Goal: Task Accomplishment & Management: Manage account settings

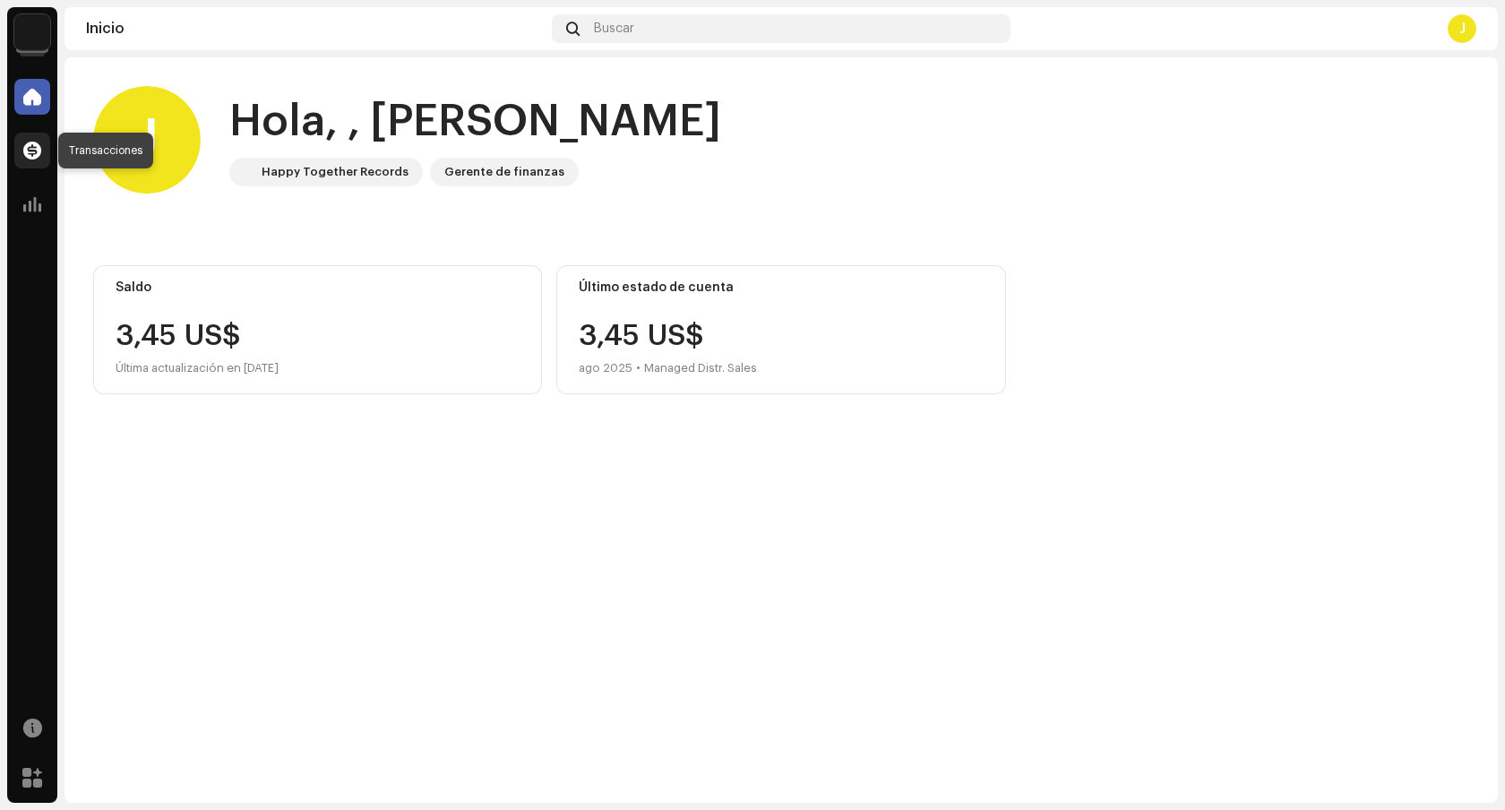
click at [30, 143] on span at bounding box center [32, 150] width 18 height 14
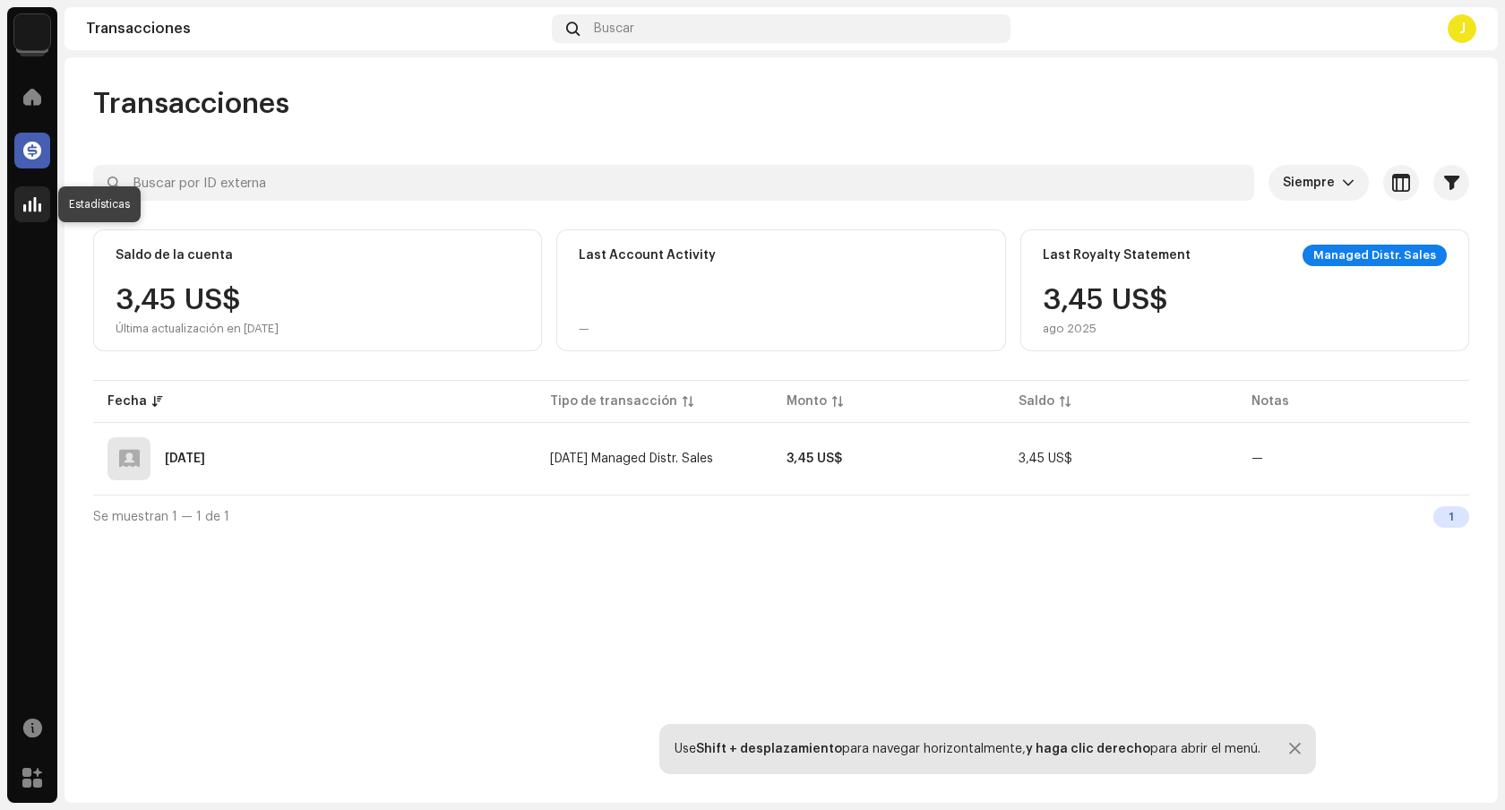
click at [31, 198] on span at bounding box center [32, 204] width 18 height 14
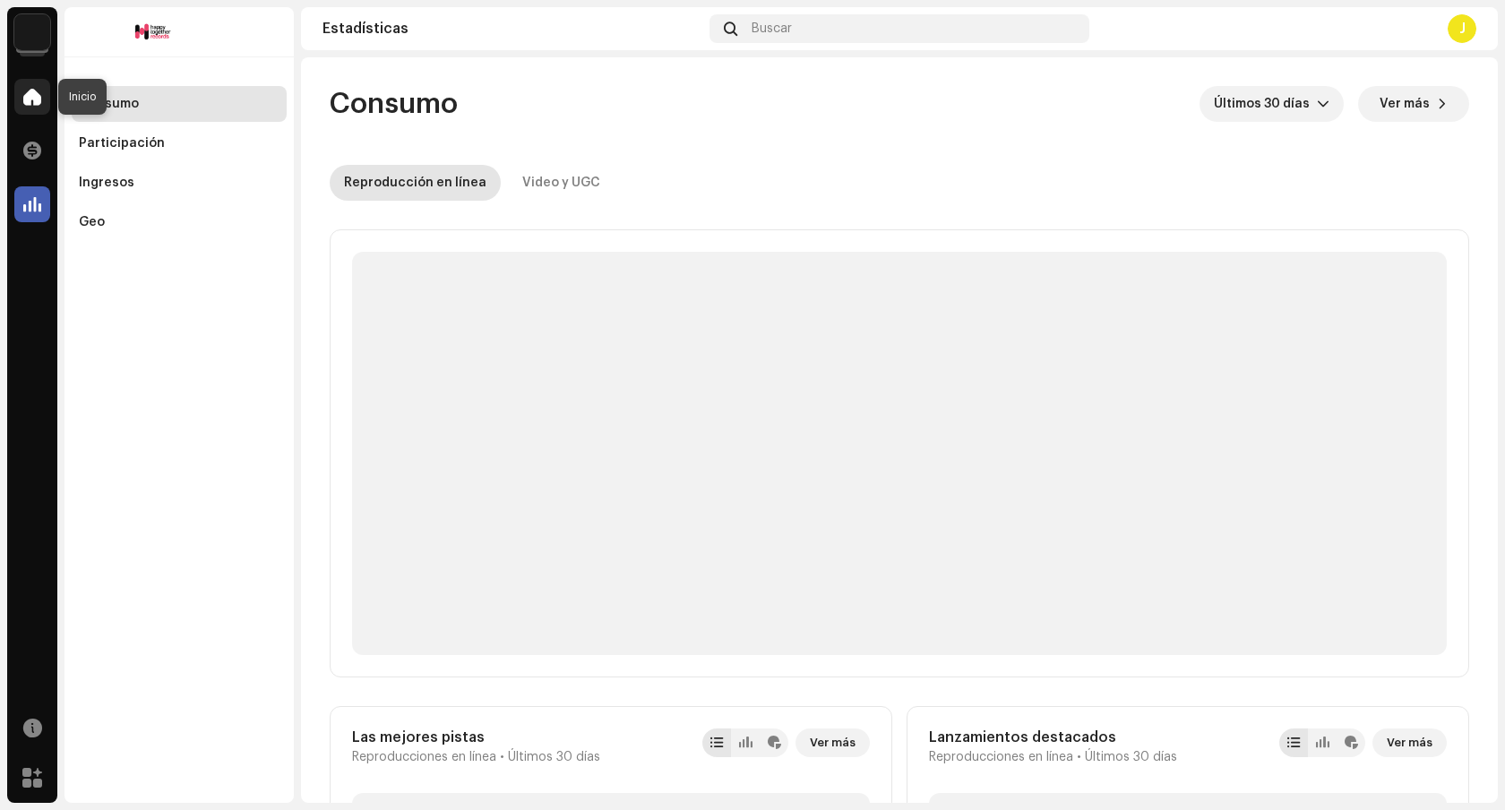
click at [36, 100] on span at bounding box center [32, 97] width 18 height 14
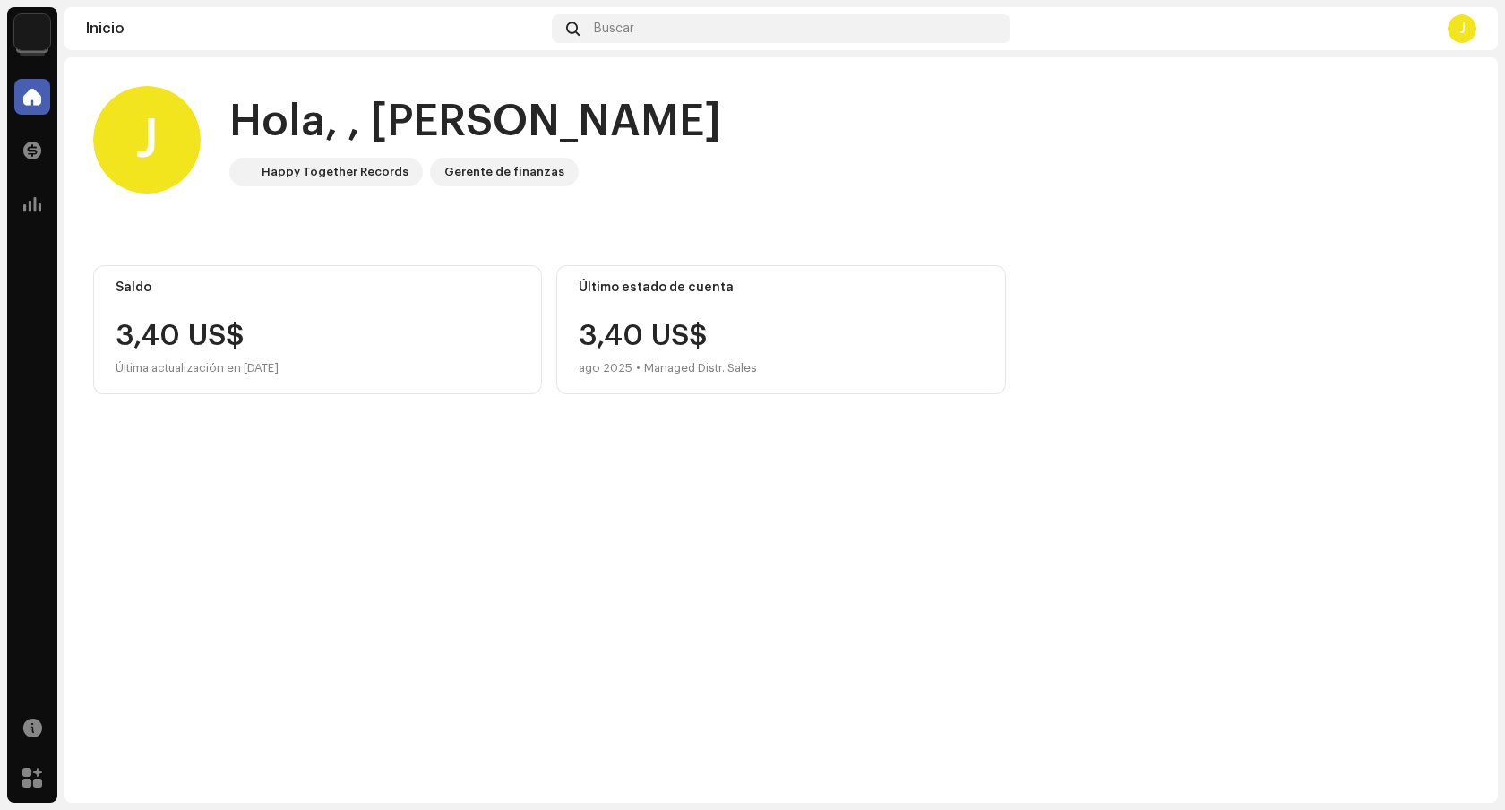
click at [30, 34] on img at bounding box center [32, 32] width 36 height 36
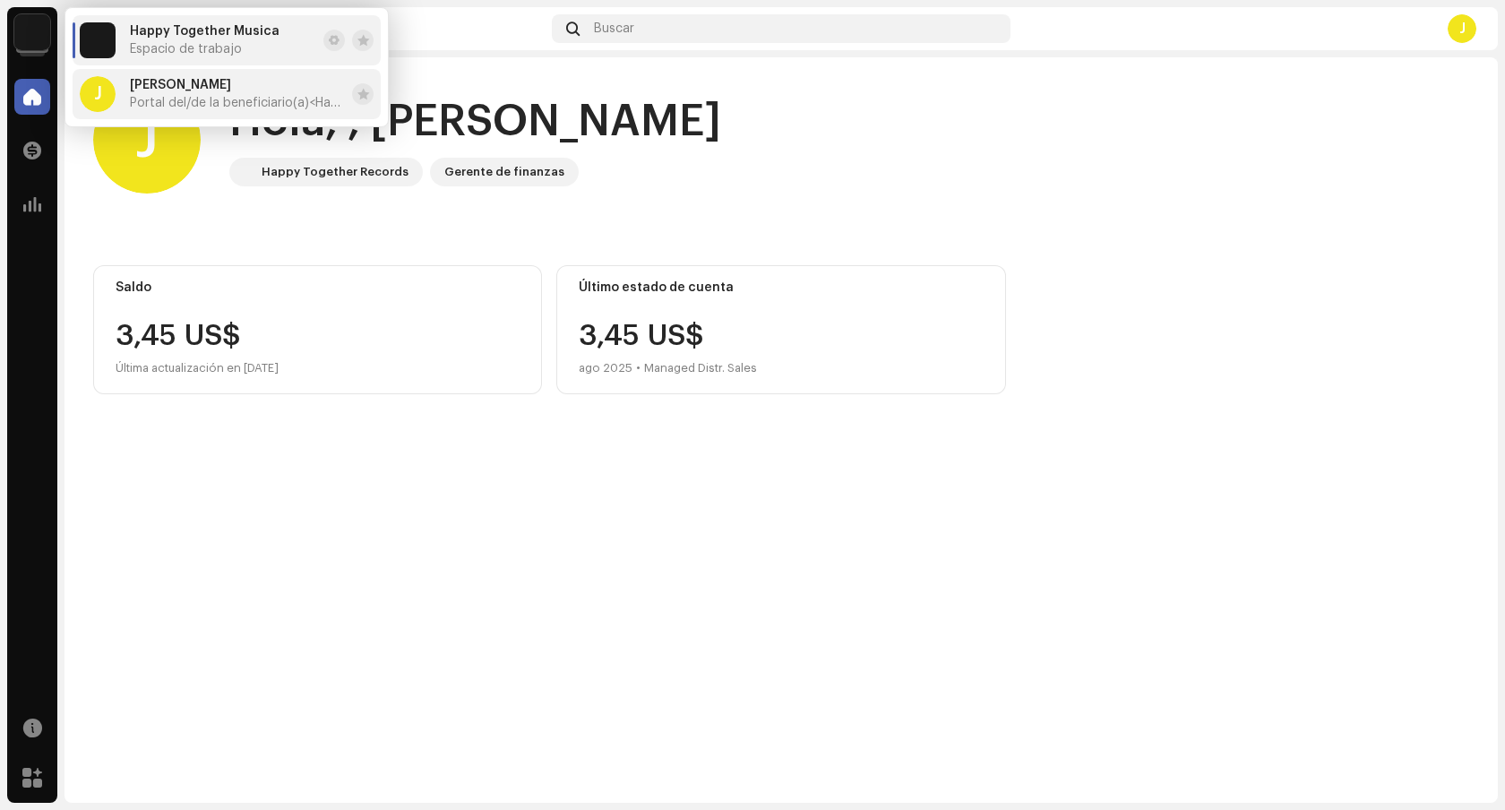
click at [170, 96] on span "Portal del/de la beneficiario(a) <Happy Together Records>" at bounding box center [237, 103] width 215 height 14
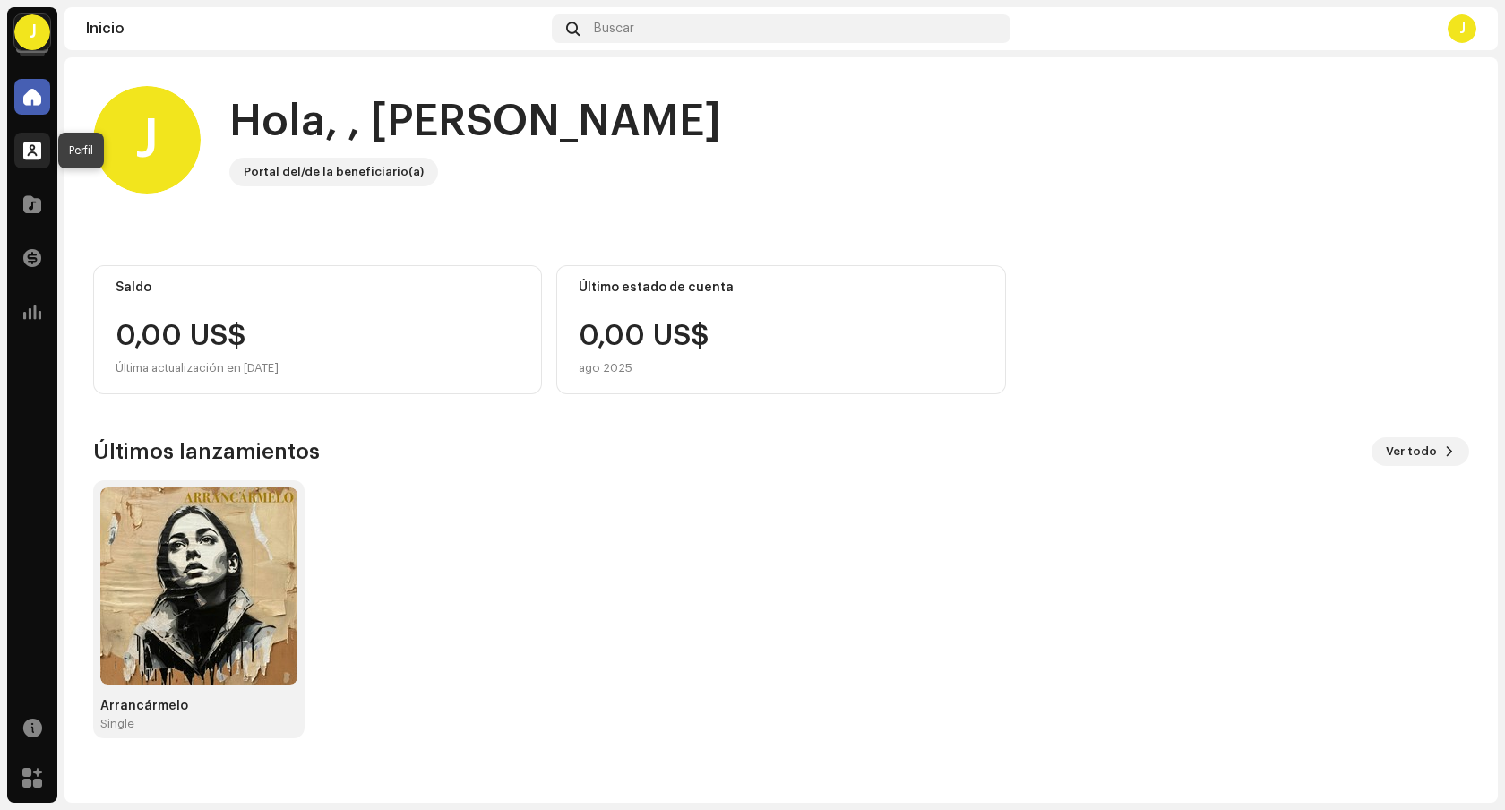
click at [41, 159] on div at bounding box center [32, 151] width 36 height 36
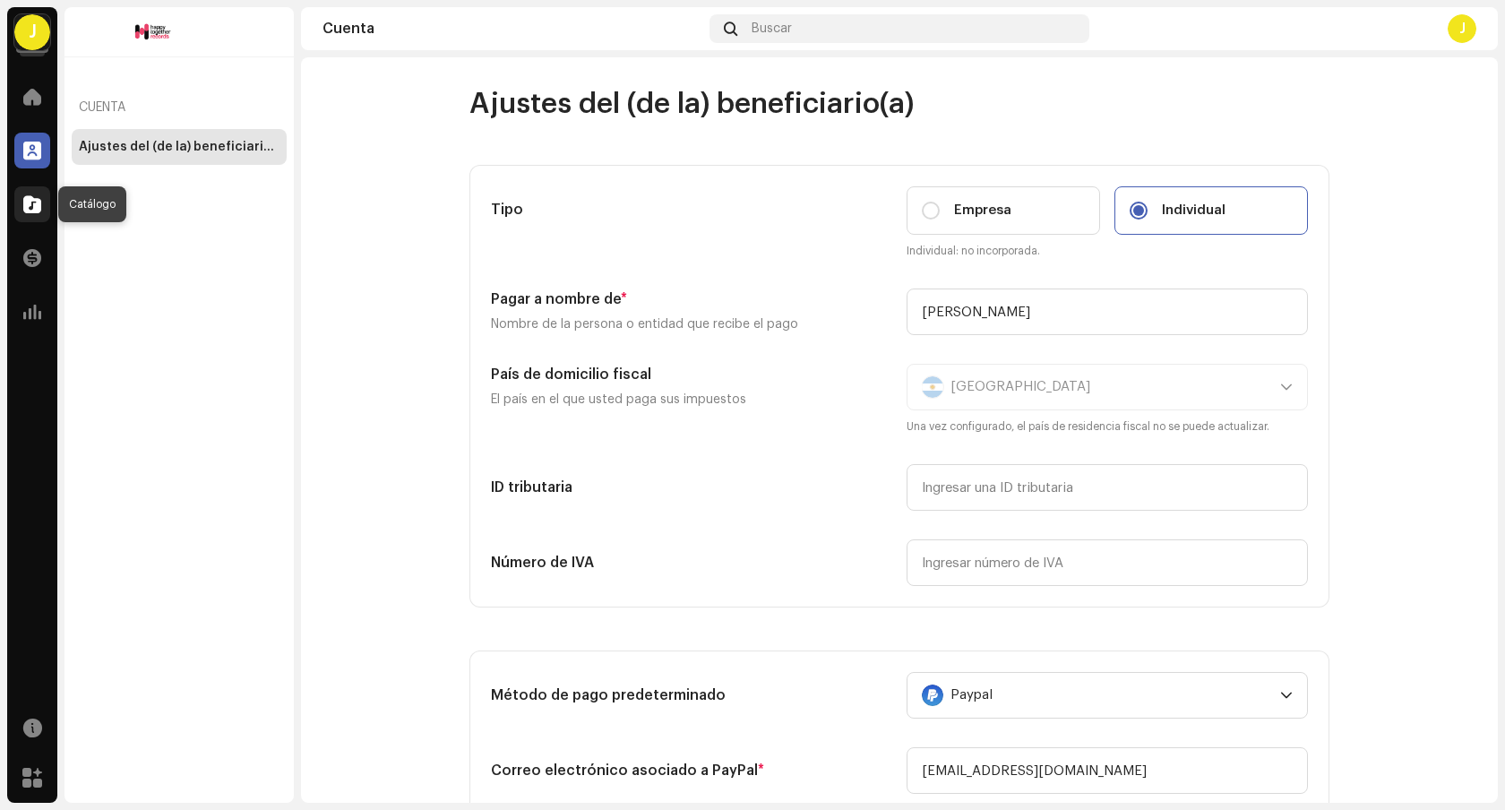
click at [41, 193] on div at bounding box center [32, 204] width 36 height 36
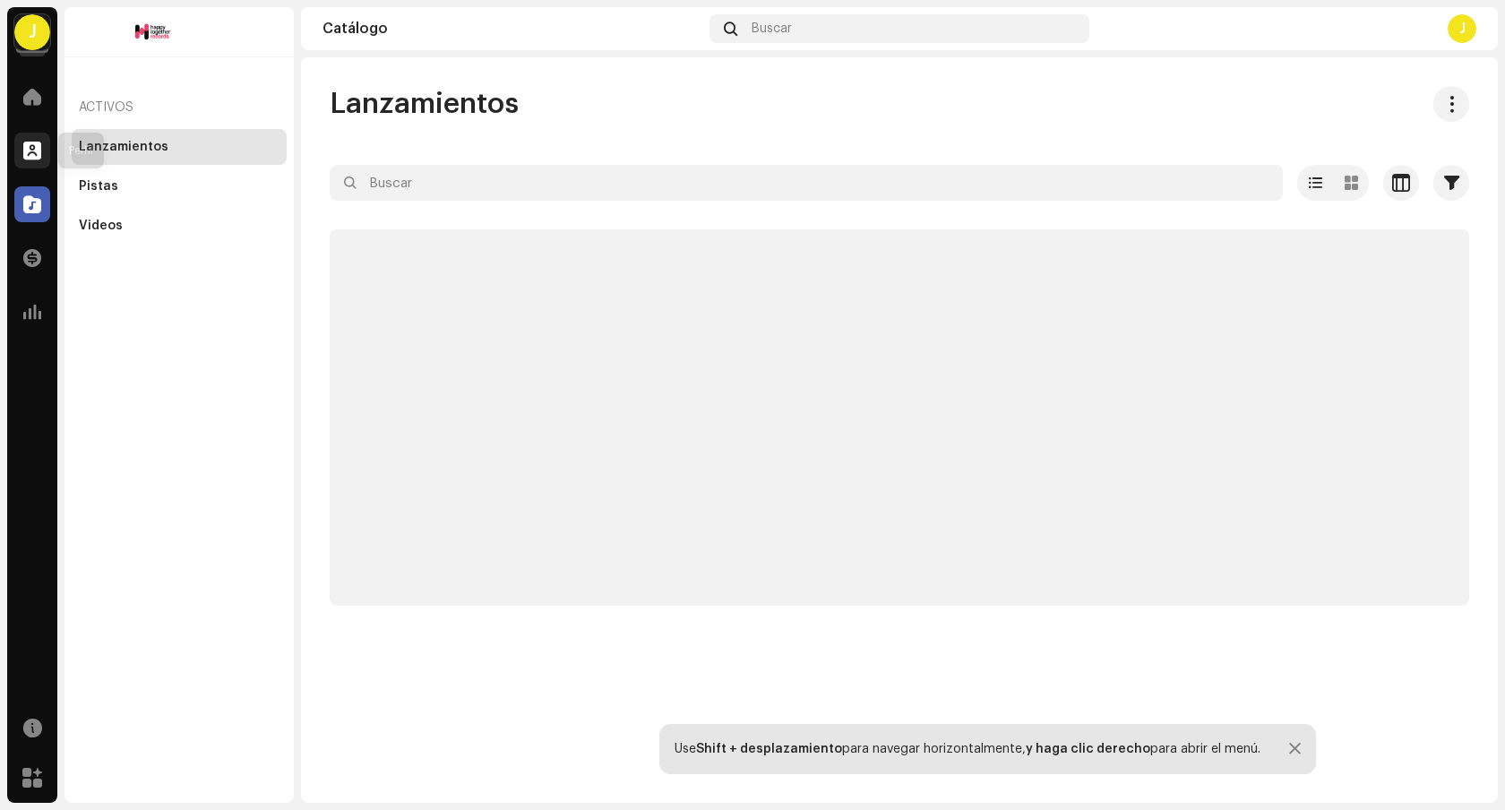
click at [39, 154] on span at bounding box center [32, 150] width 18 height 14
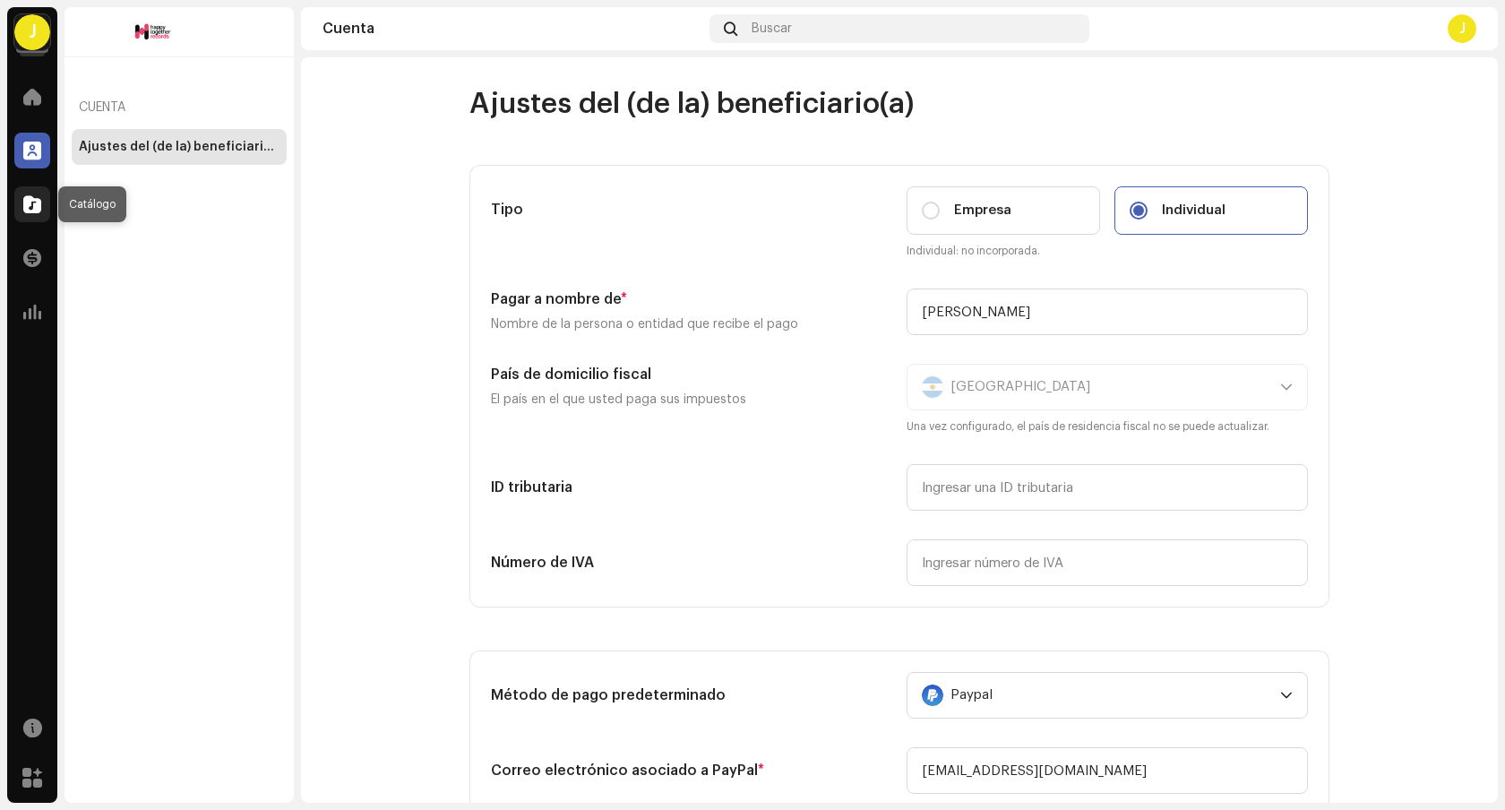
click at [39, 211] on span at bounding box center [32, 204] width 18 height 14
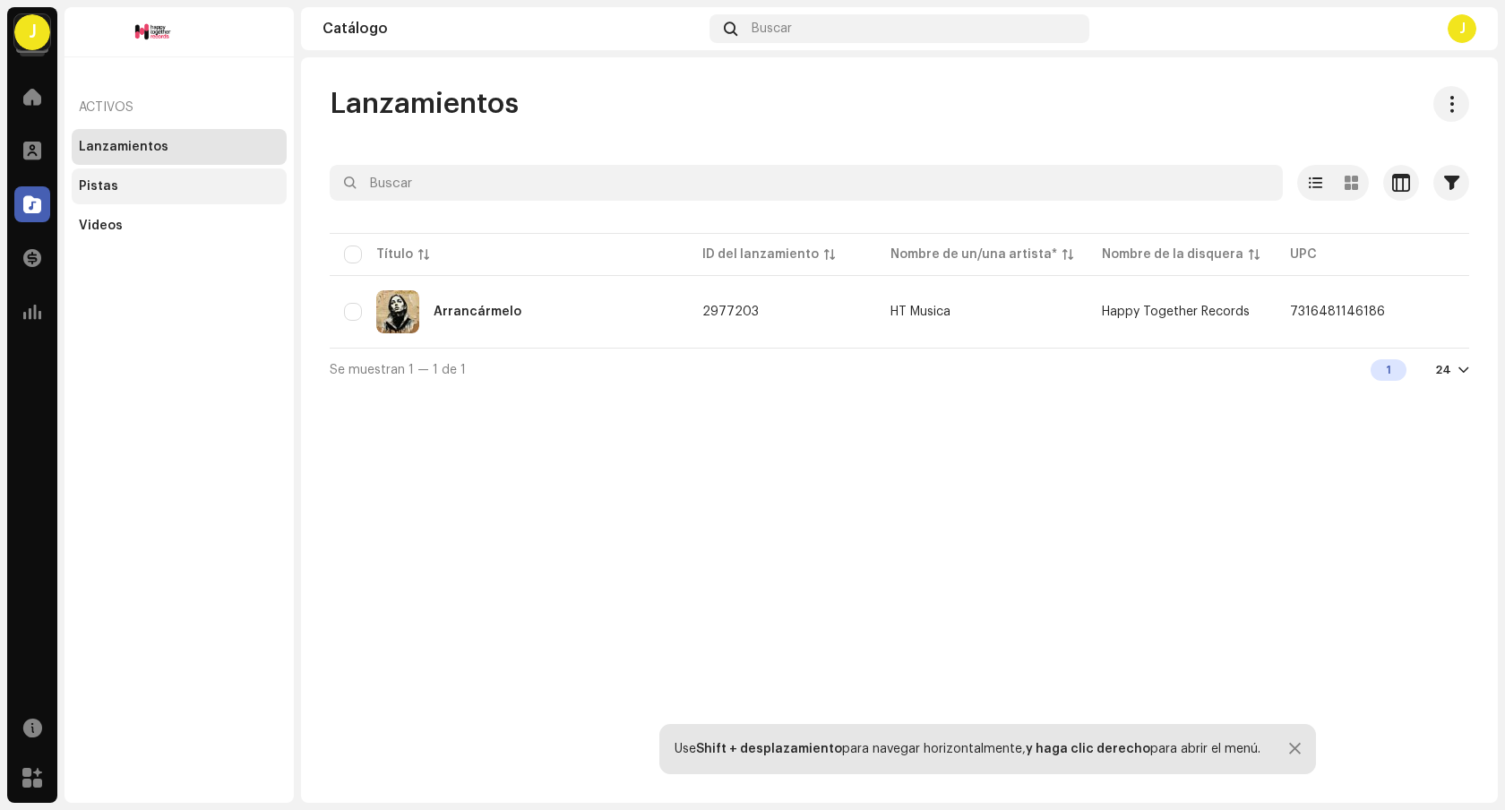
click at [136, 188] on div "Pistas" at bounding box center [179, 186] width 201 height 14
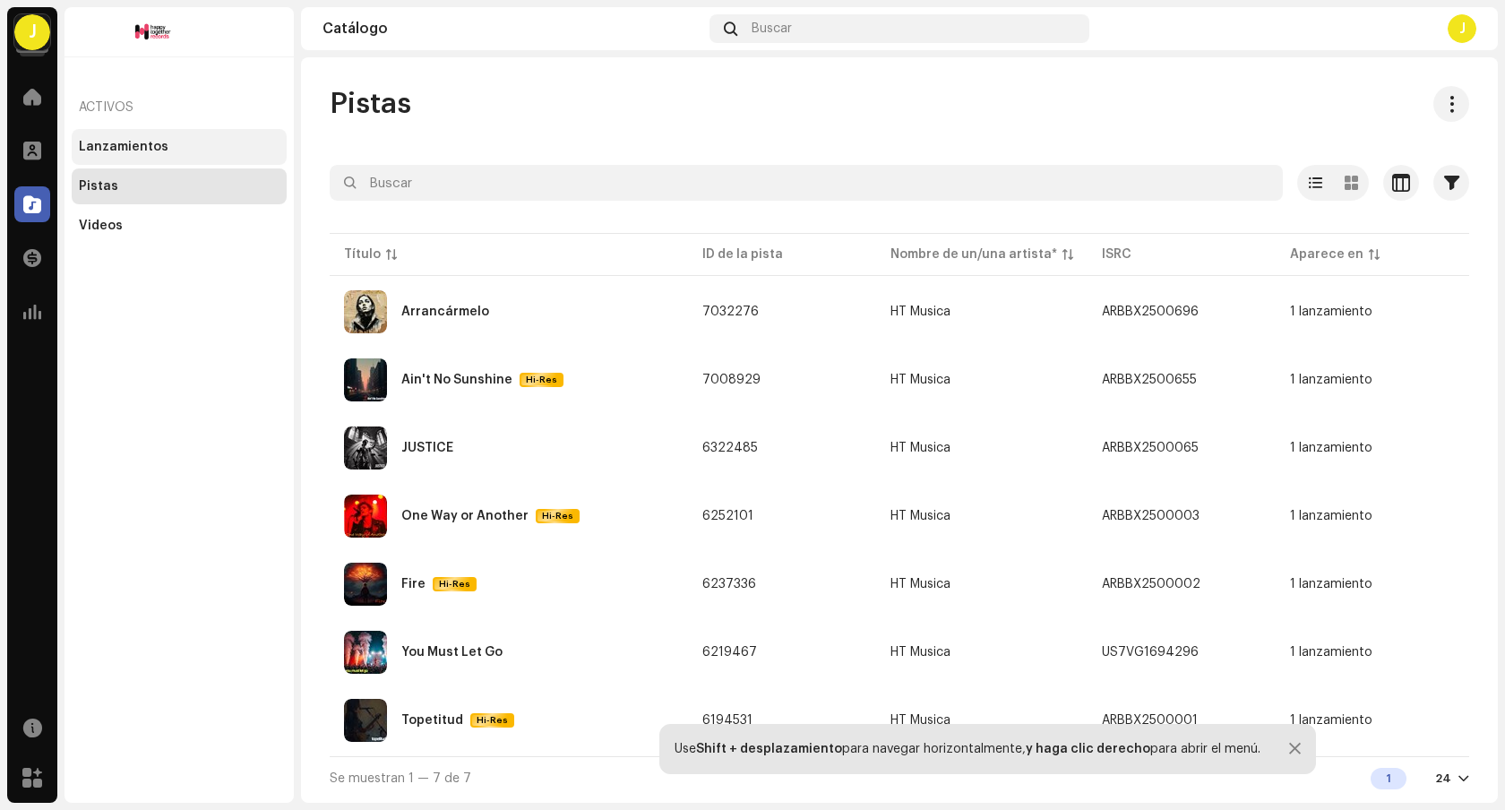
click at [181, 158] on div "Lanzamientos" at bounding box center [179, 147] width 215 height 36
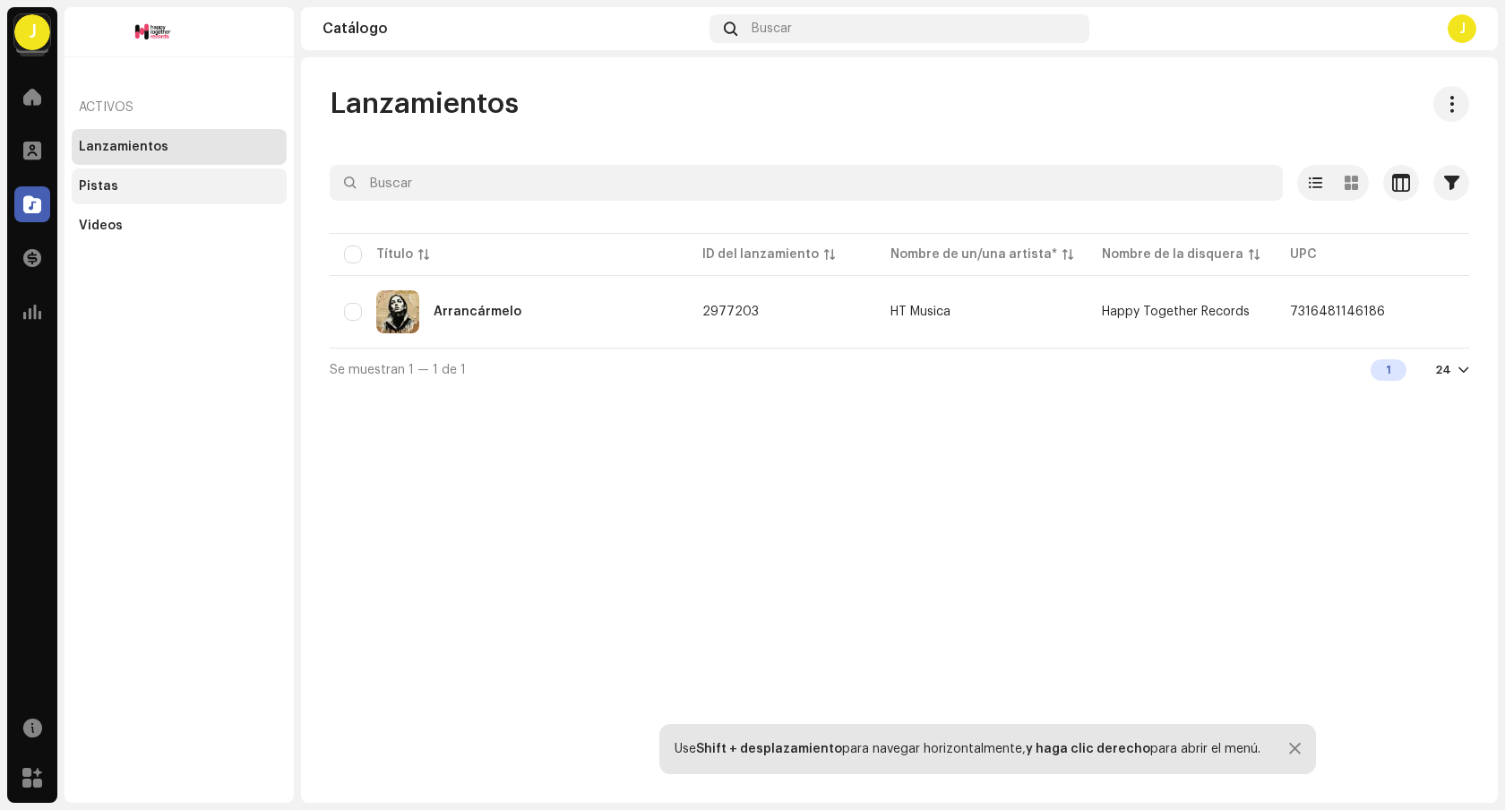
click at [163, 184] on div "Pistas" at bounding box center [179, 186] width 201 height 14
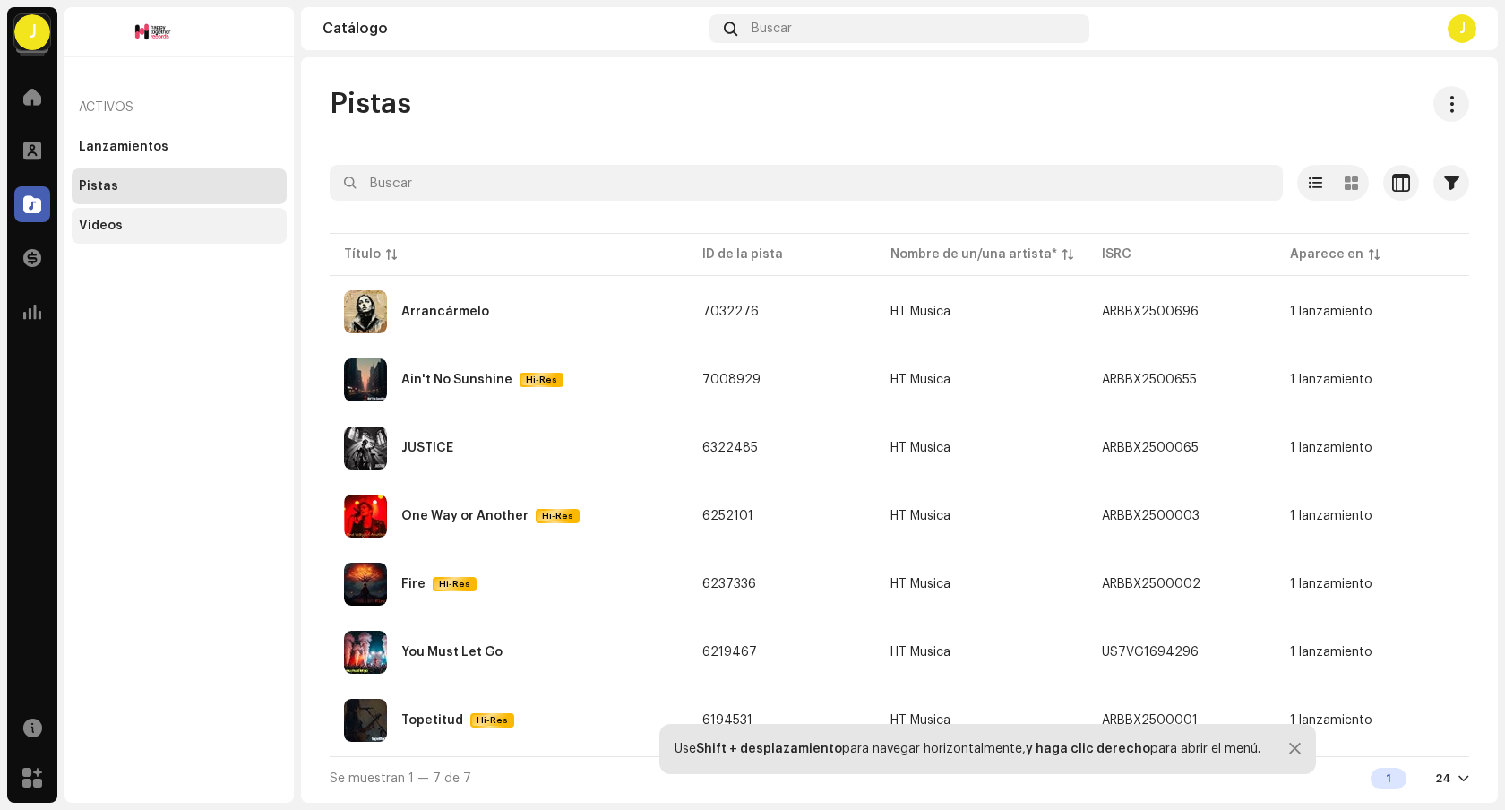
click at [154, 219] on div "Videos" at bounding box center [179, 226] width 201 height 14
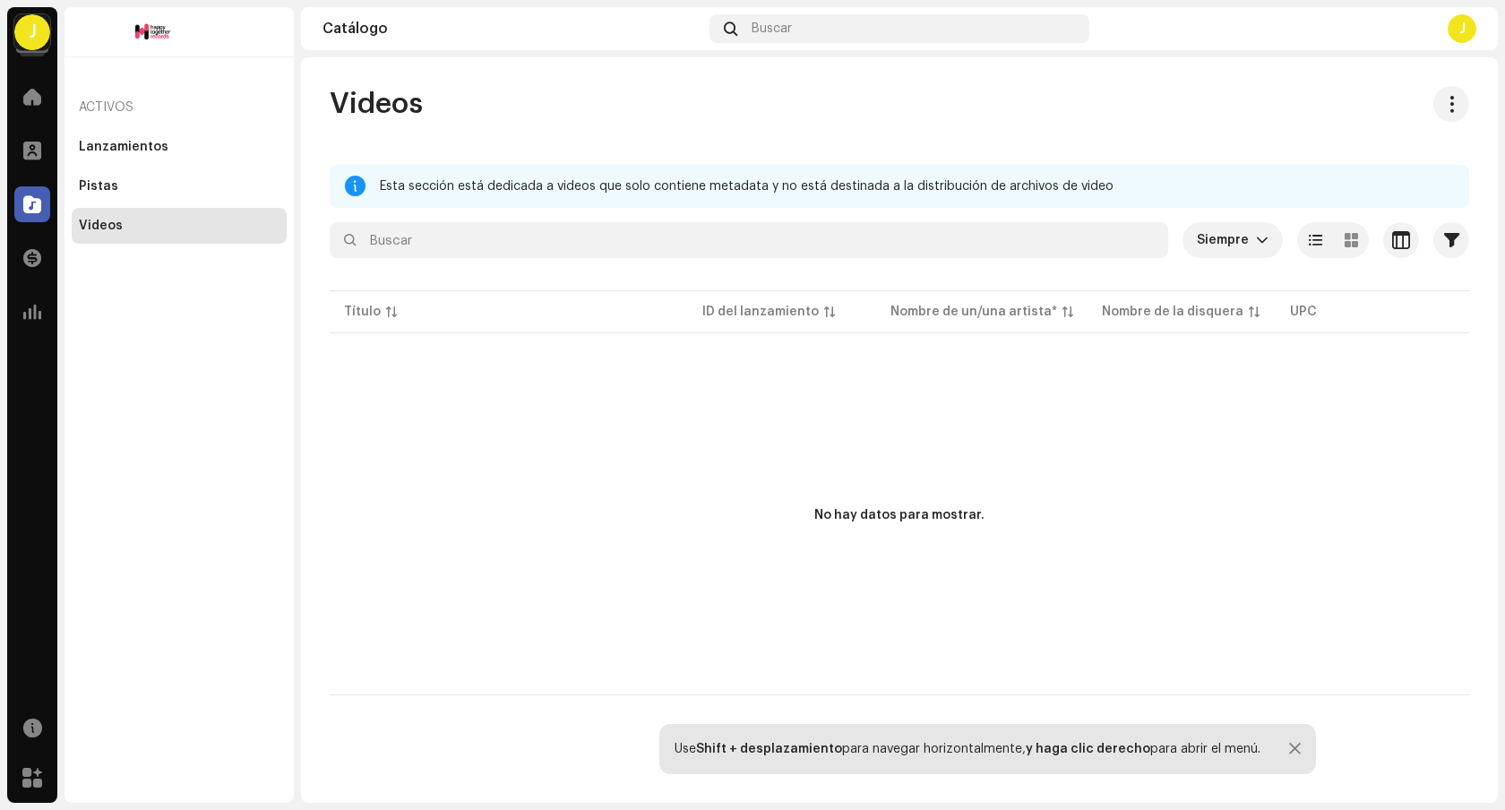
click at [59, 251] on navigation-secondary "Activos Lanzamientos Pistas Videos" at bounding box center [175, 404] width 236 height 795
click at [34, 253] on span at bounding box center [32, 258] width 18 height 14
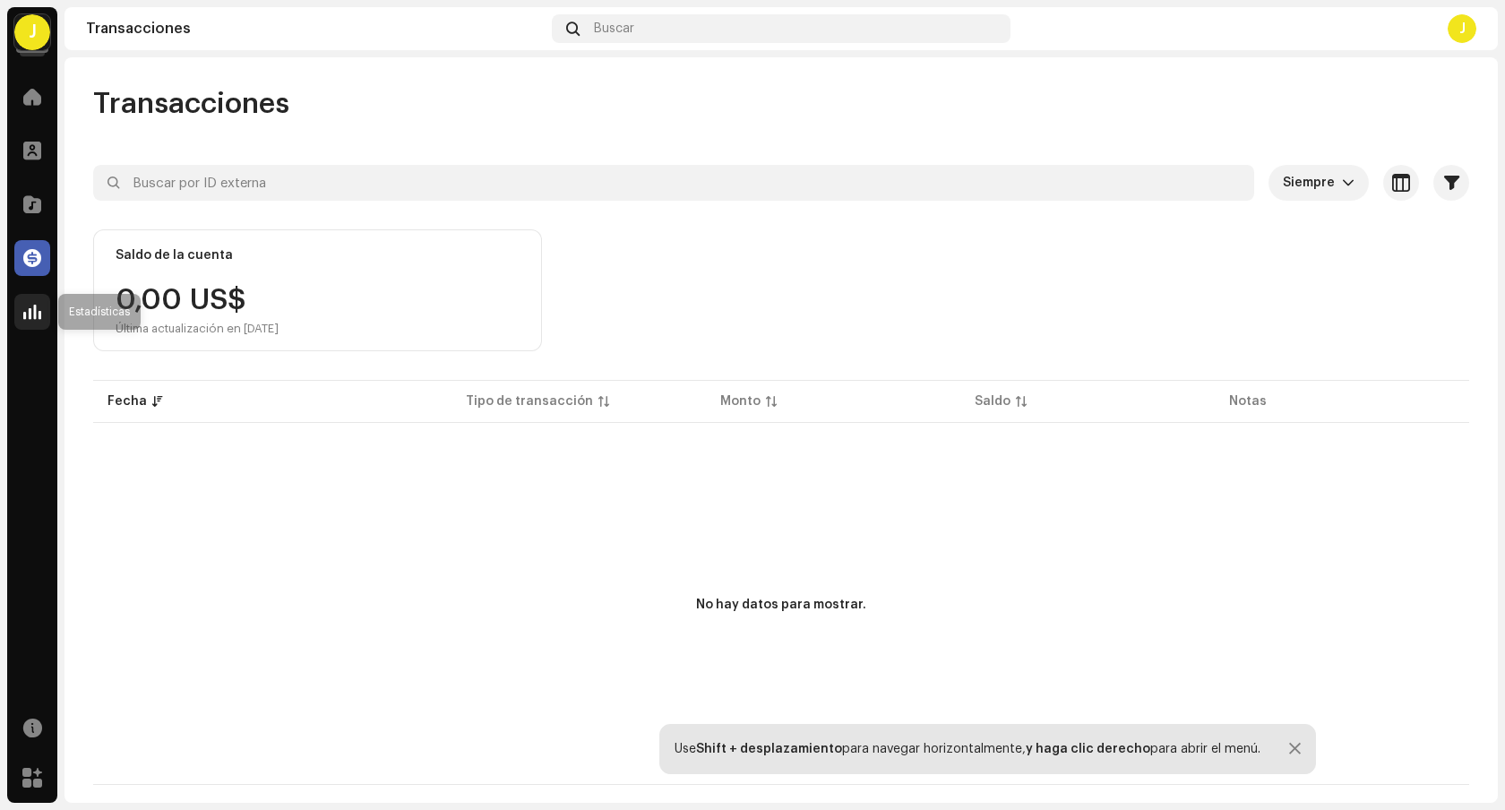
click at [34, 307] on span at bounding box center [32, 312] width 18 height 14
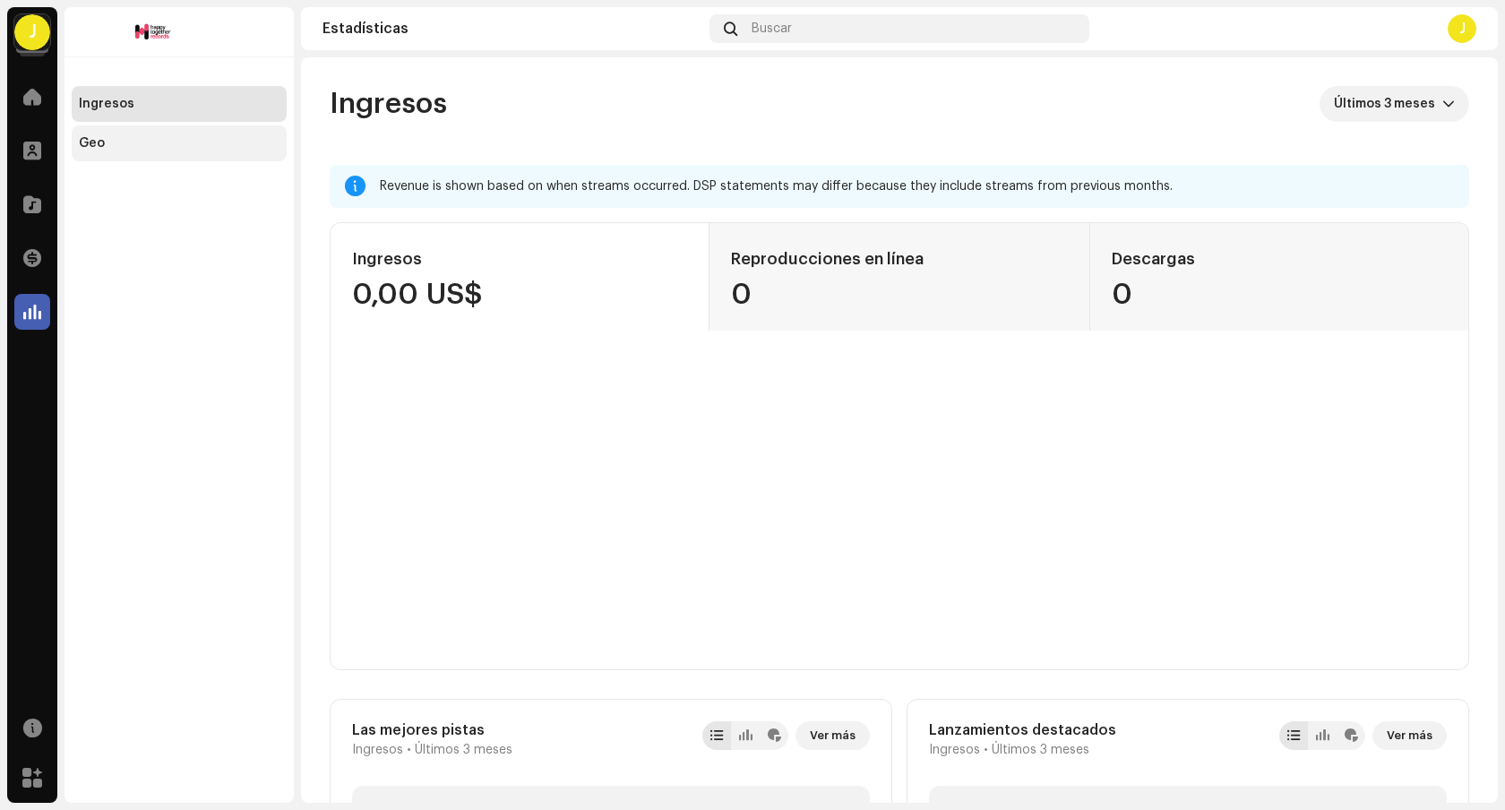
click at [119, 142] on div "Geo" at bounding box center [179, 143] width 201 height 14
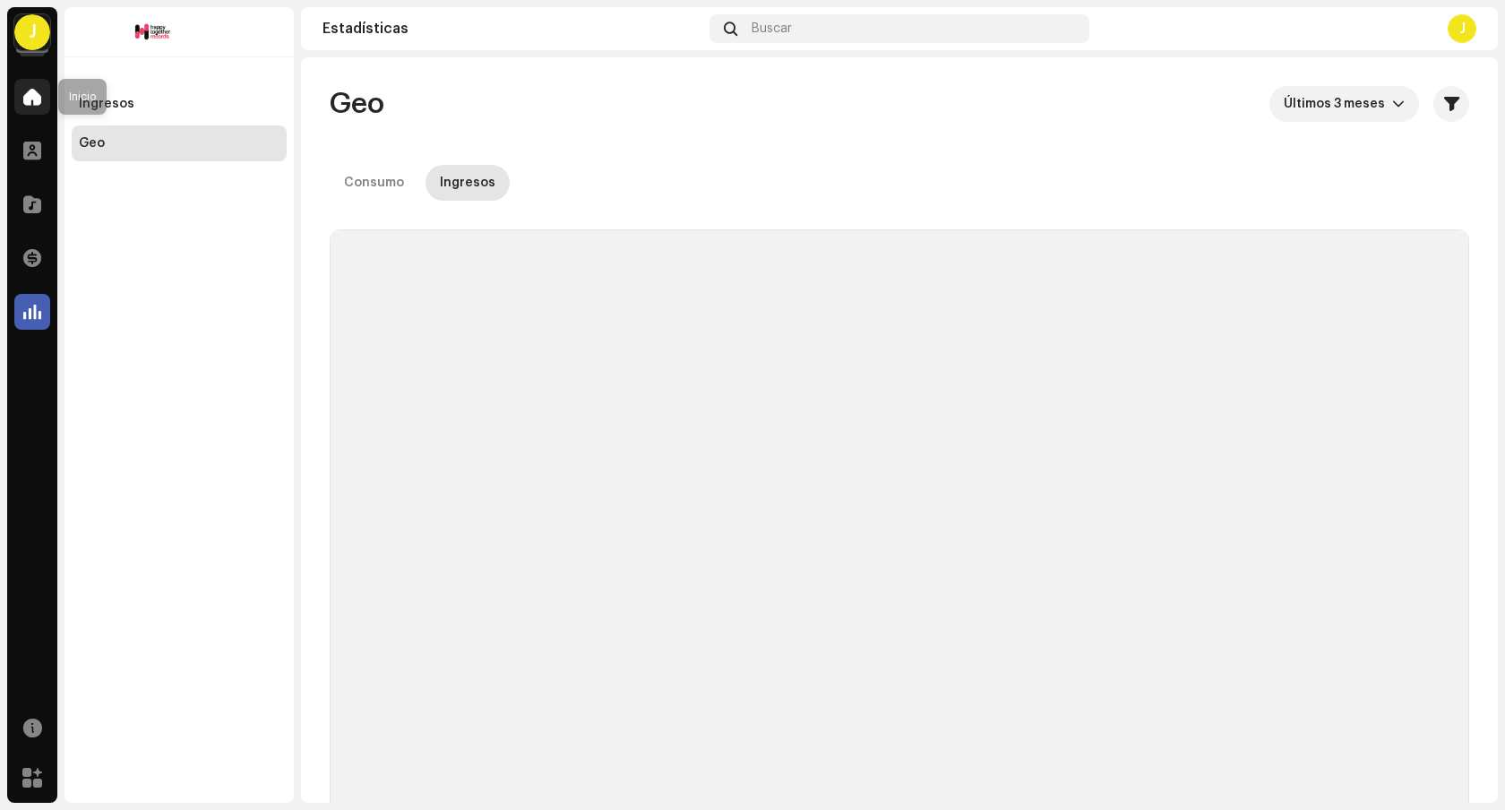
click at [29, 103] on span at bounding box center [32, 97] width 18 height 14
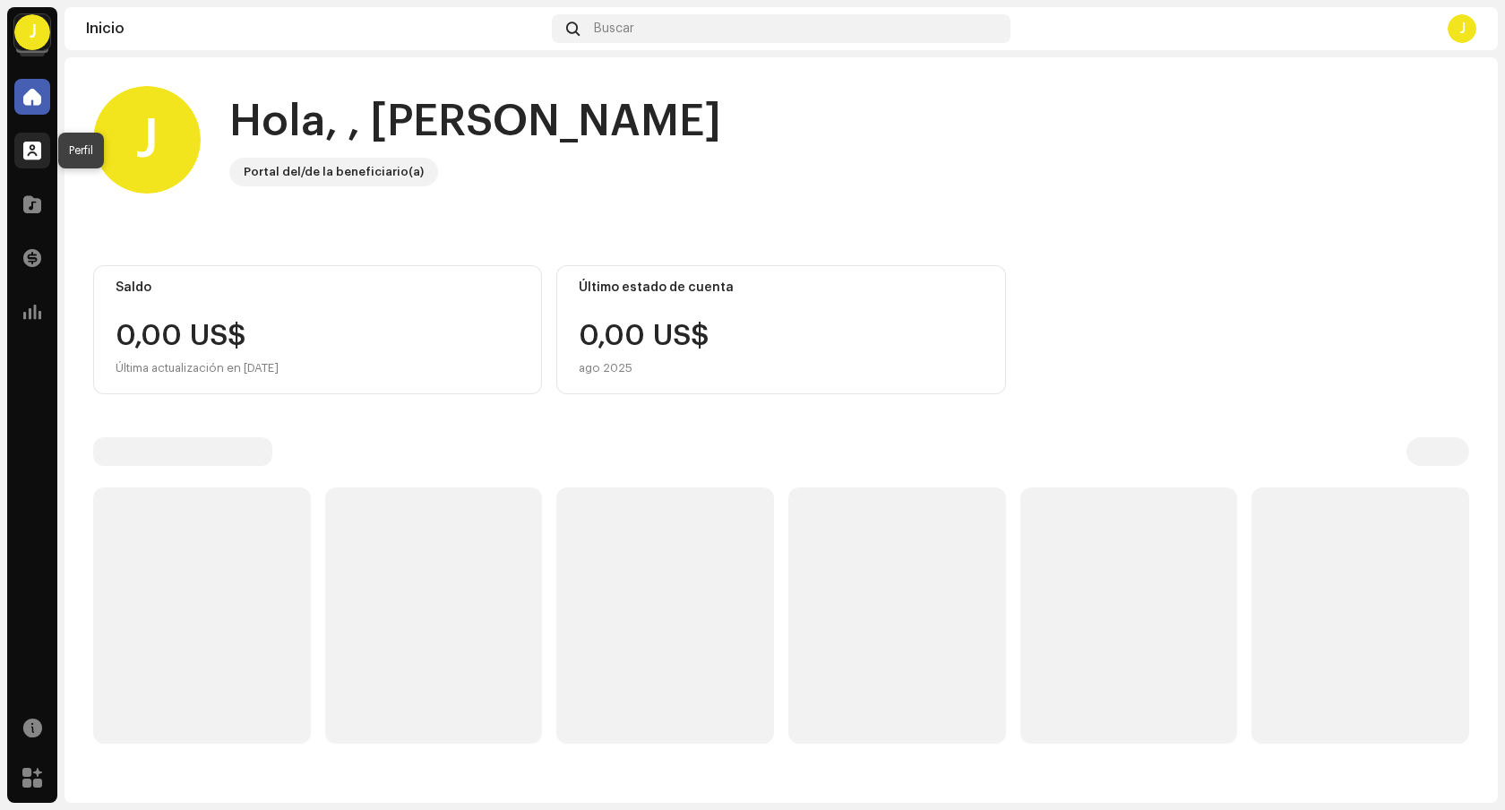
click at [39, 152] on span at bounding box center [32, 150] width 18 height 14
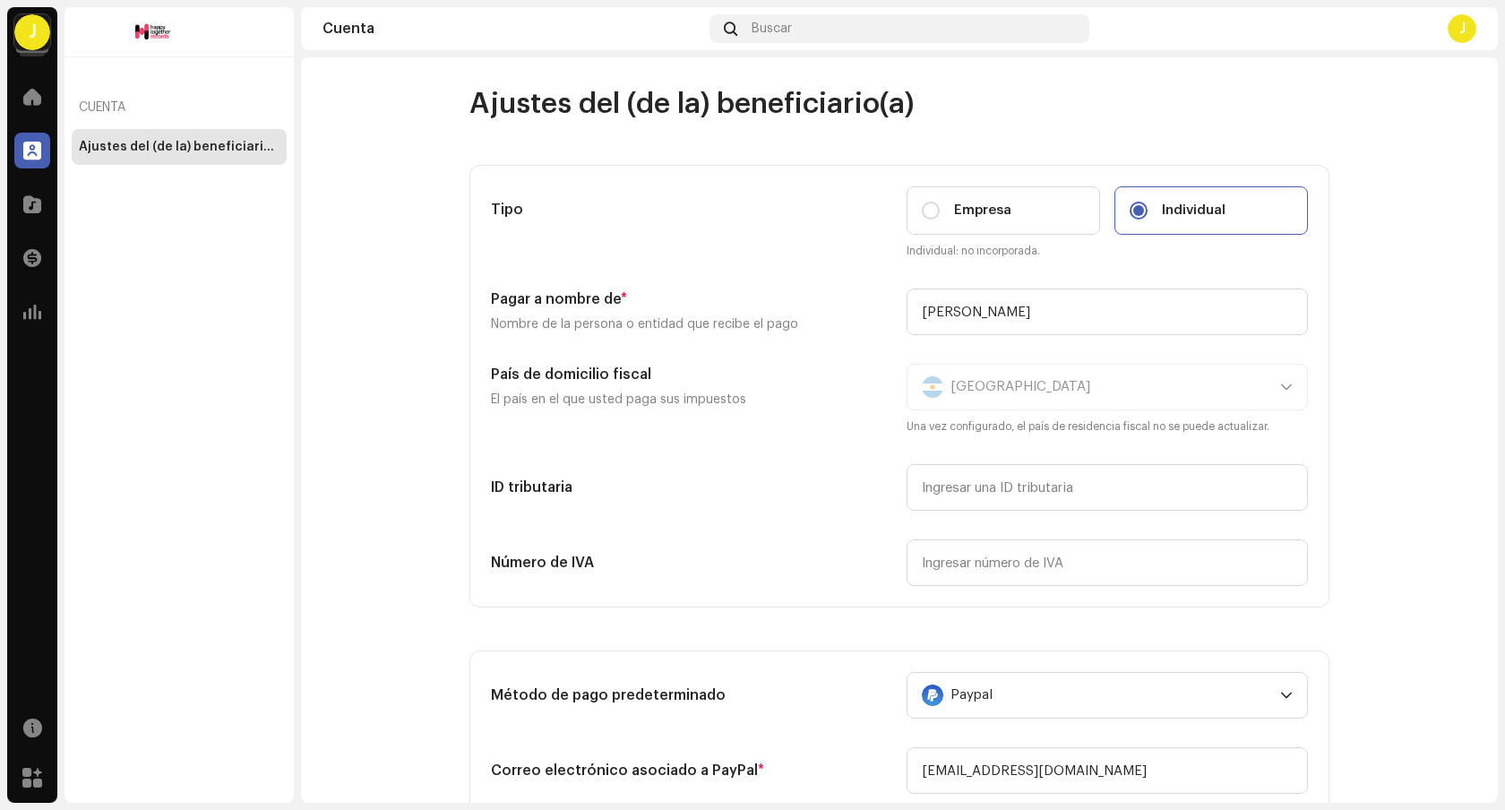
click at [150, 141] on div "Ajustes del (de la) beneficiario(a)" at bounding box center [179, 147] width 201 height 14
click at [20, 141] on div at bounding box center [32, 151] width 36 height 36
click at [29, 143] on span at bounding box center [32, 150] width 18 height 14
click at [116, 144] on div "Ajustes del (de la) beneficiario(a)" at bounding box center [179, 147] width 201 height 14
click at [34, 99] on span at bounding box center [32, 97] width 18 height 14
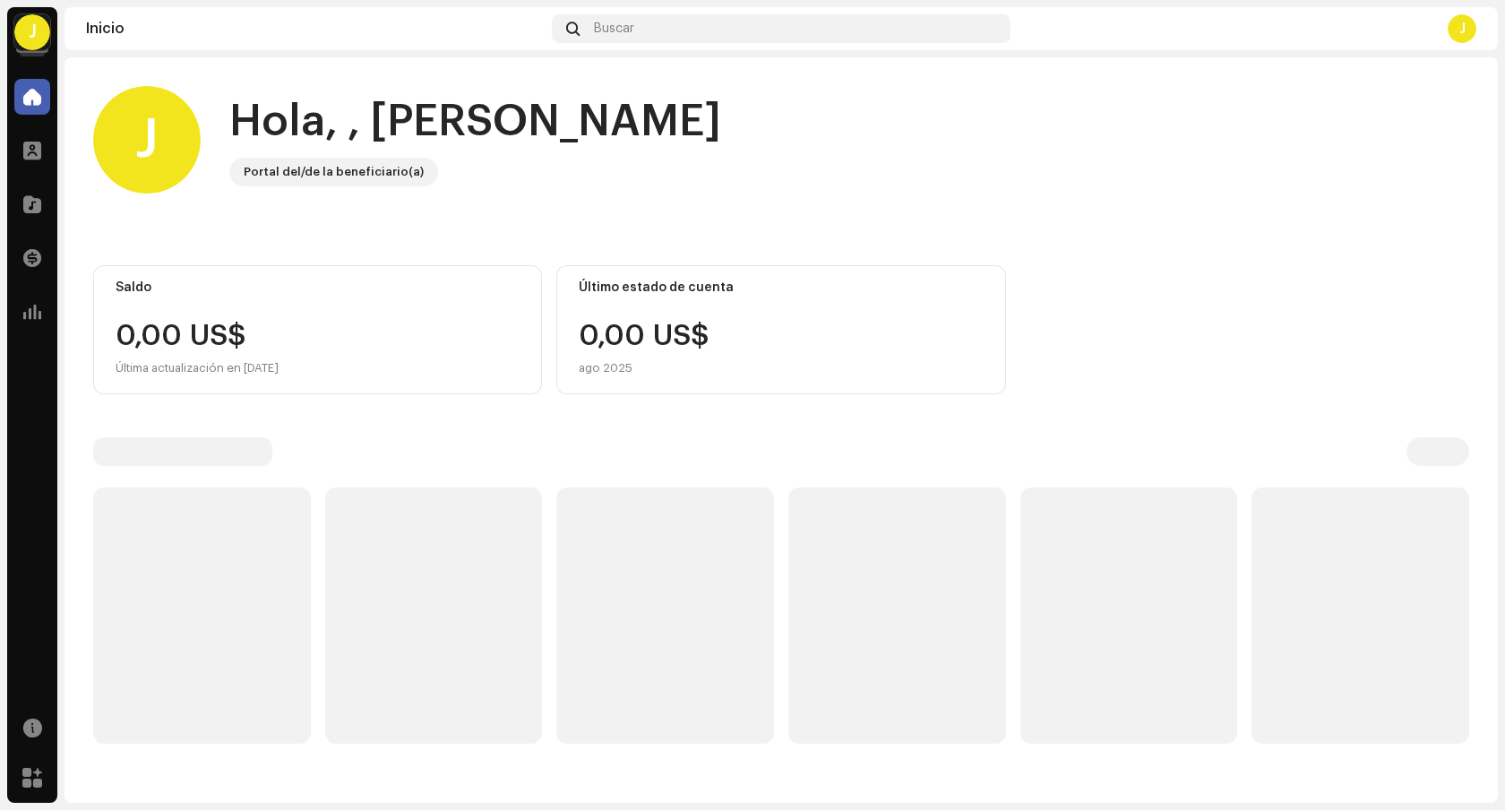
click at [34, 99] on span at bounding box center [32, 97] width 18 height 14
click at [34, 145] on span at bounding box center [32, 150] width 18 height 14
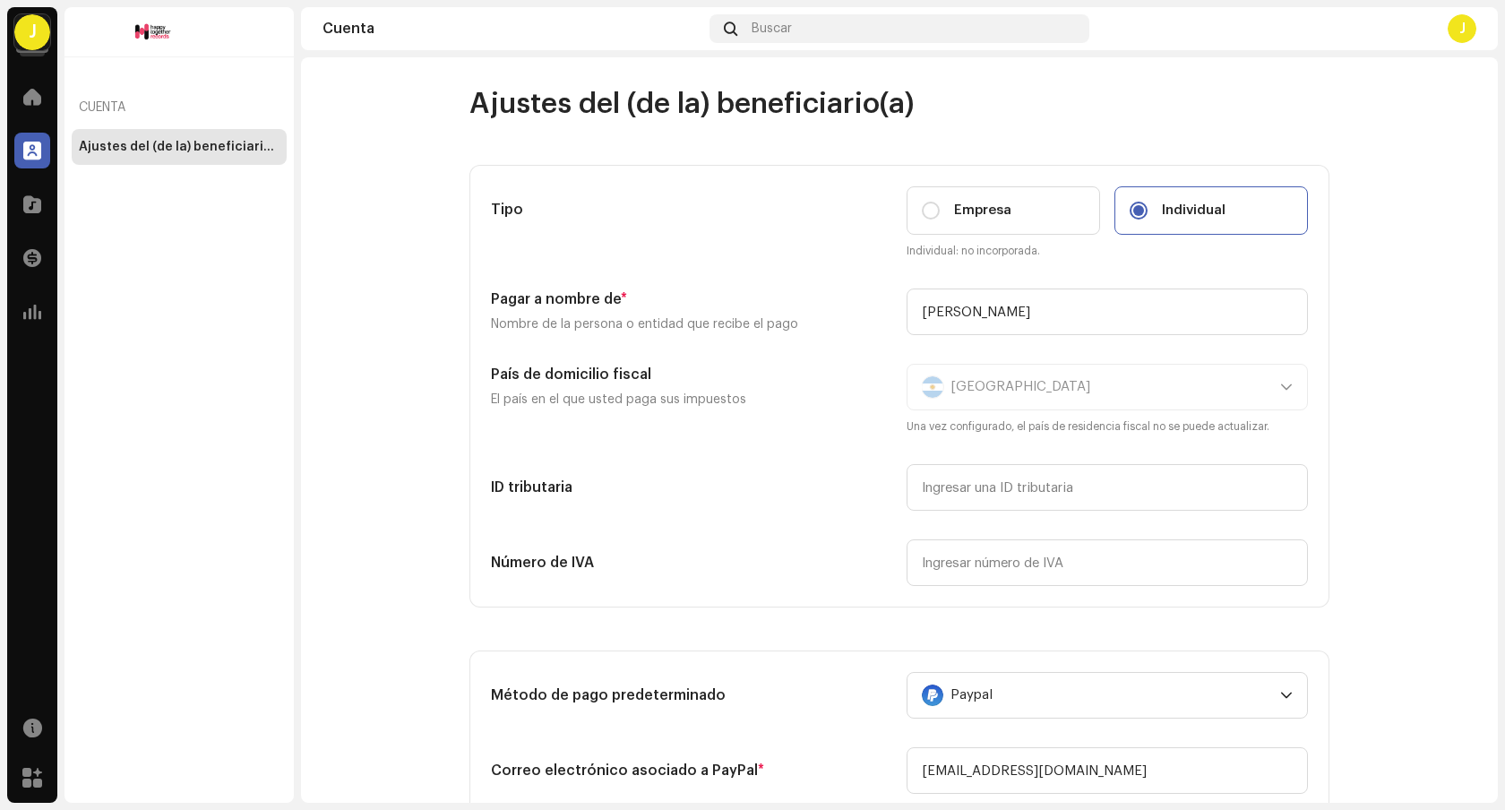
click at [1446, 29] on div "J" at bounding box center [1286, 28] width 380 height 29
click at [1453, 29] on div "J" at bounding box center [1461, 28] width 29 height 29
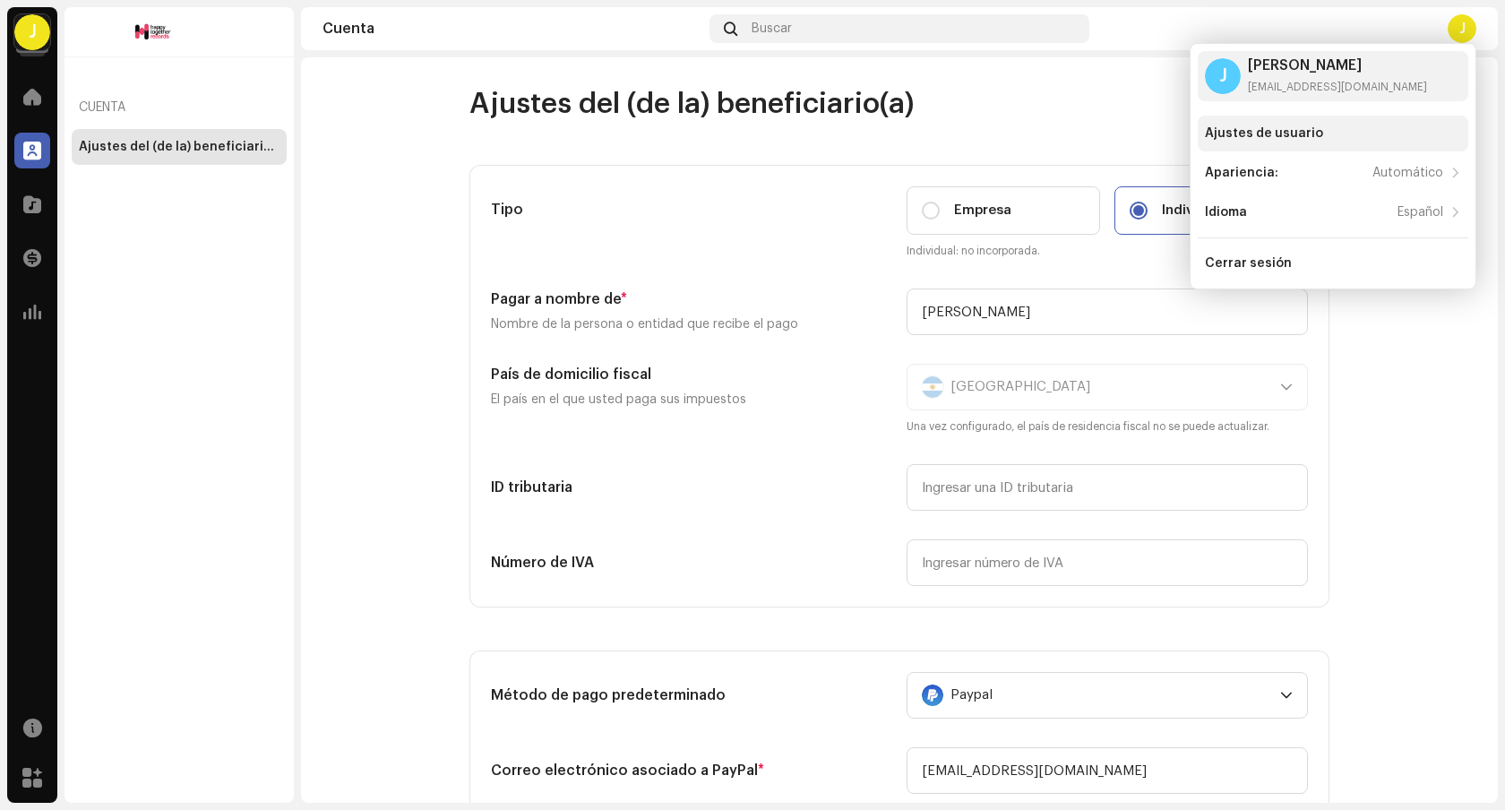
click at [1338, 133] on div "Ajustes de usuario" at bounding box center [1333, 133] width 256 height 14
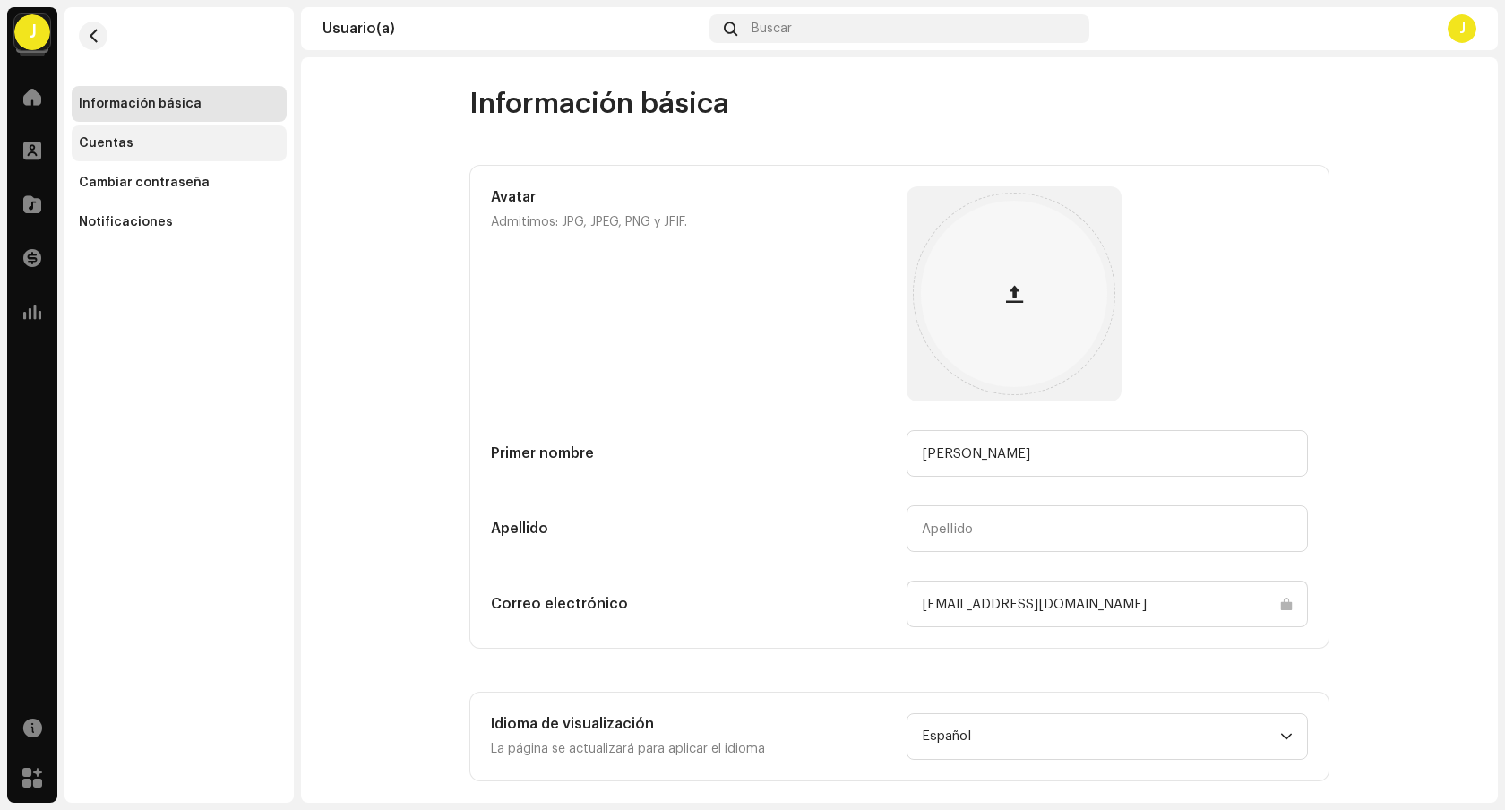
click at [146, 140] on div "Cuentas" at bounding box center [179, 143] width 201 height 14
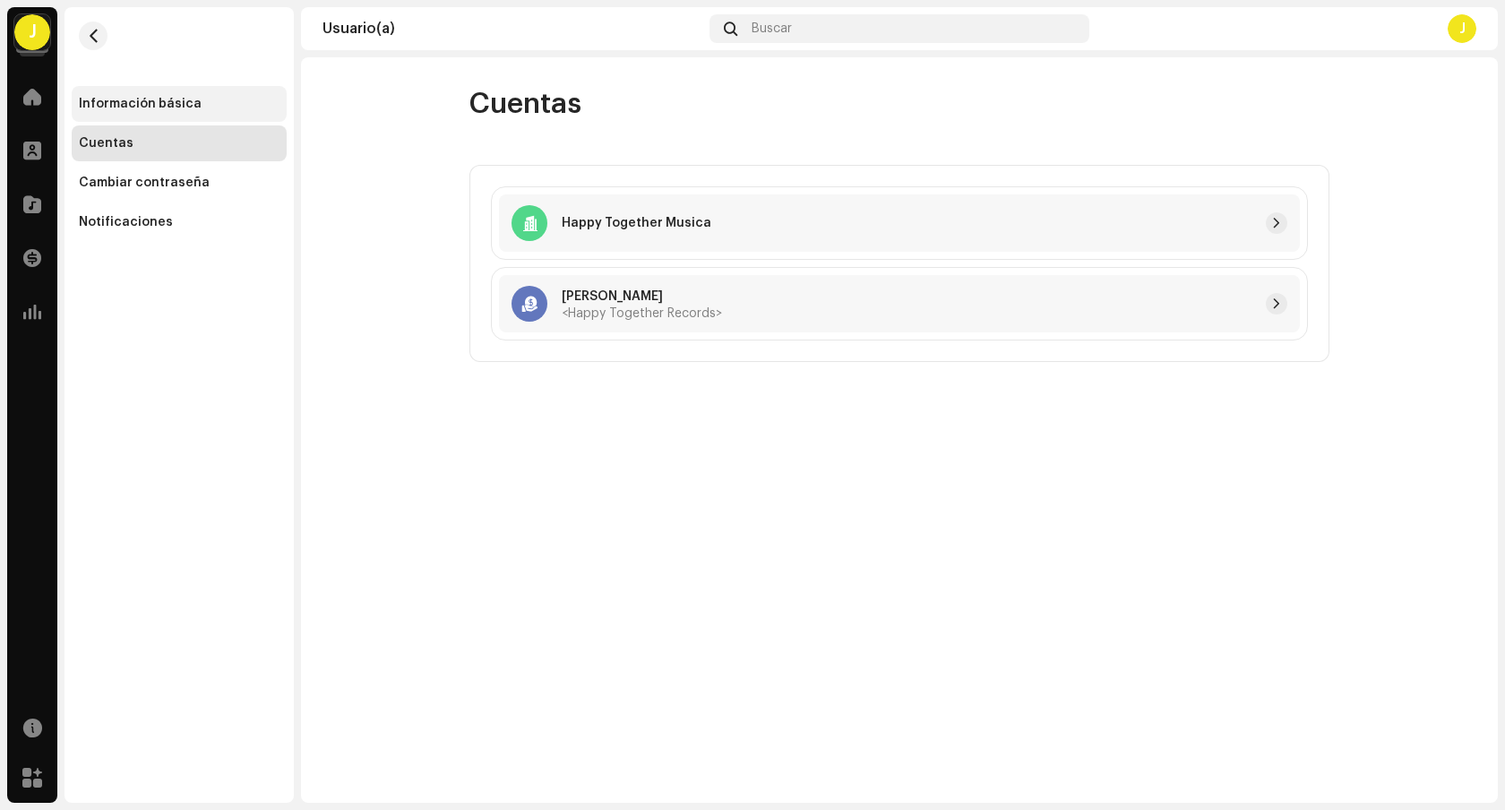
click at [155, 113] on div "Información básica" at bounding box center [179, 104] width 215 height 36
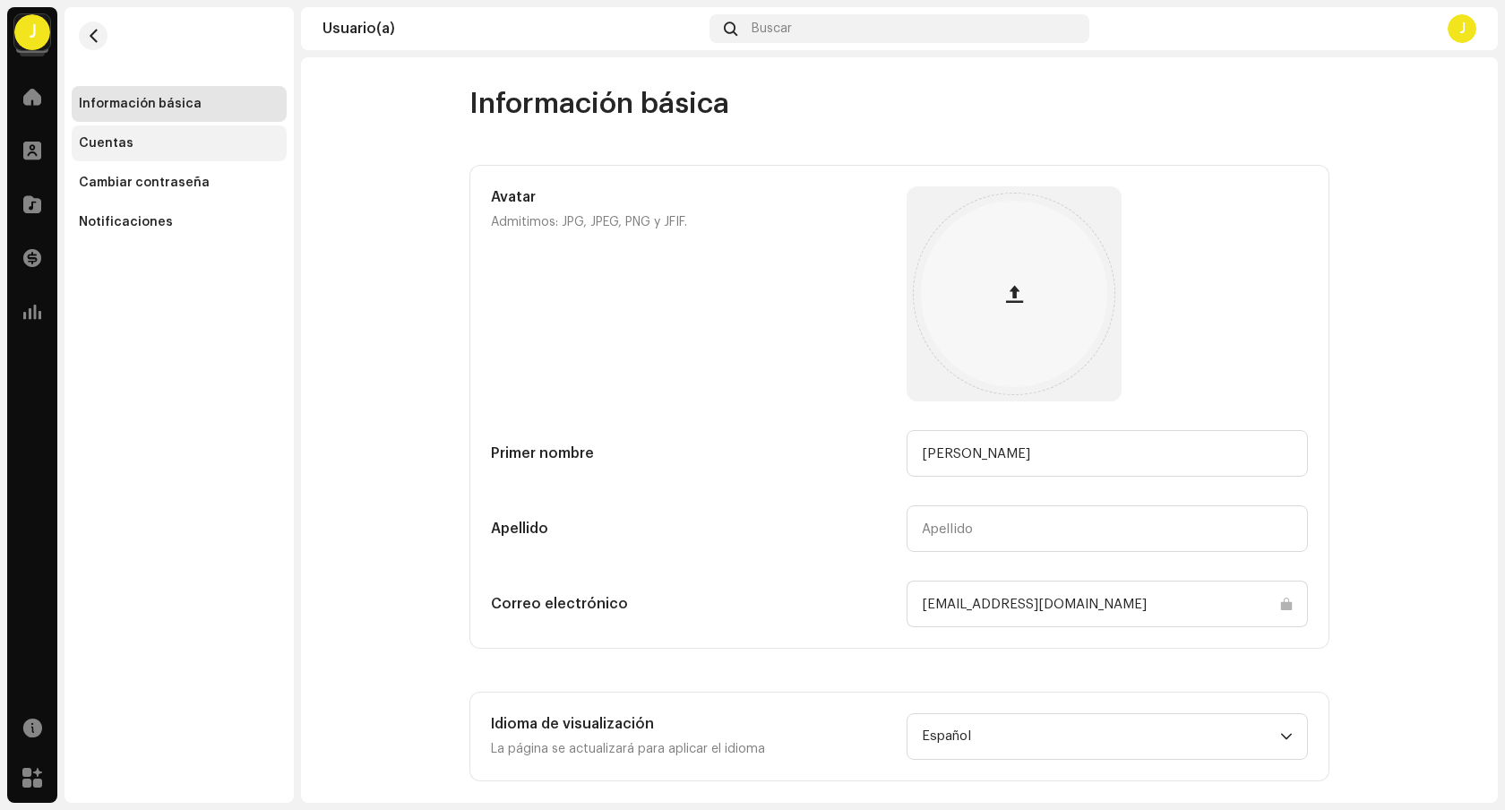
click at [136, 148] on div "Cuentas" at bounding box center [179, 143] width 201 height 14
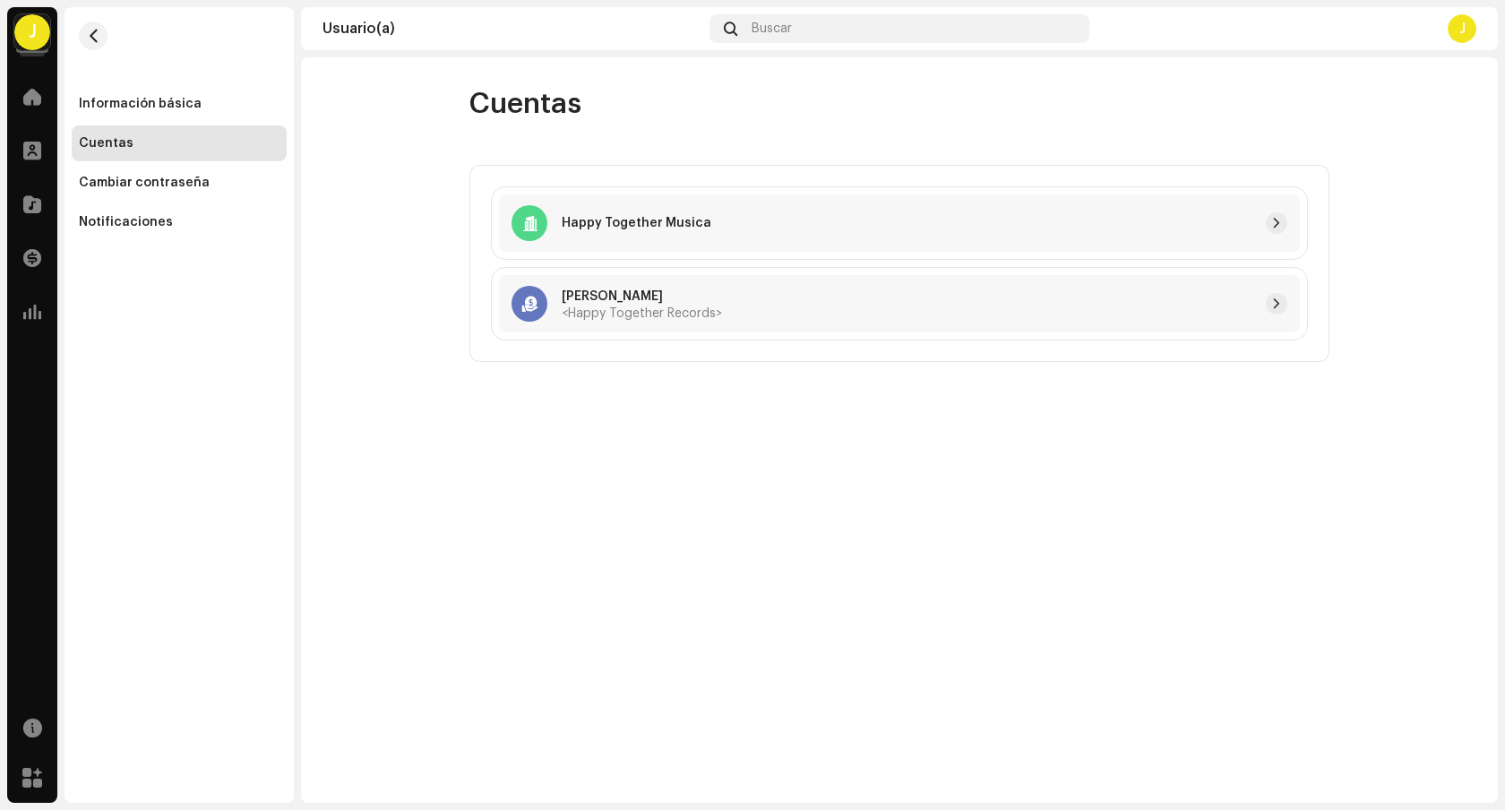
click at [1454, 27] on div "J" at bounding box center [1461, 28] width 29 height 29
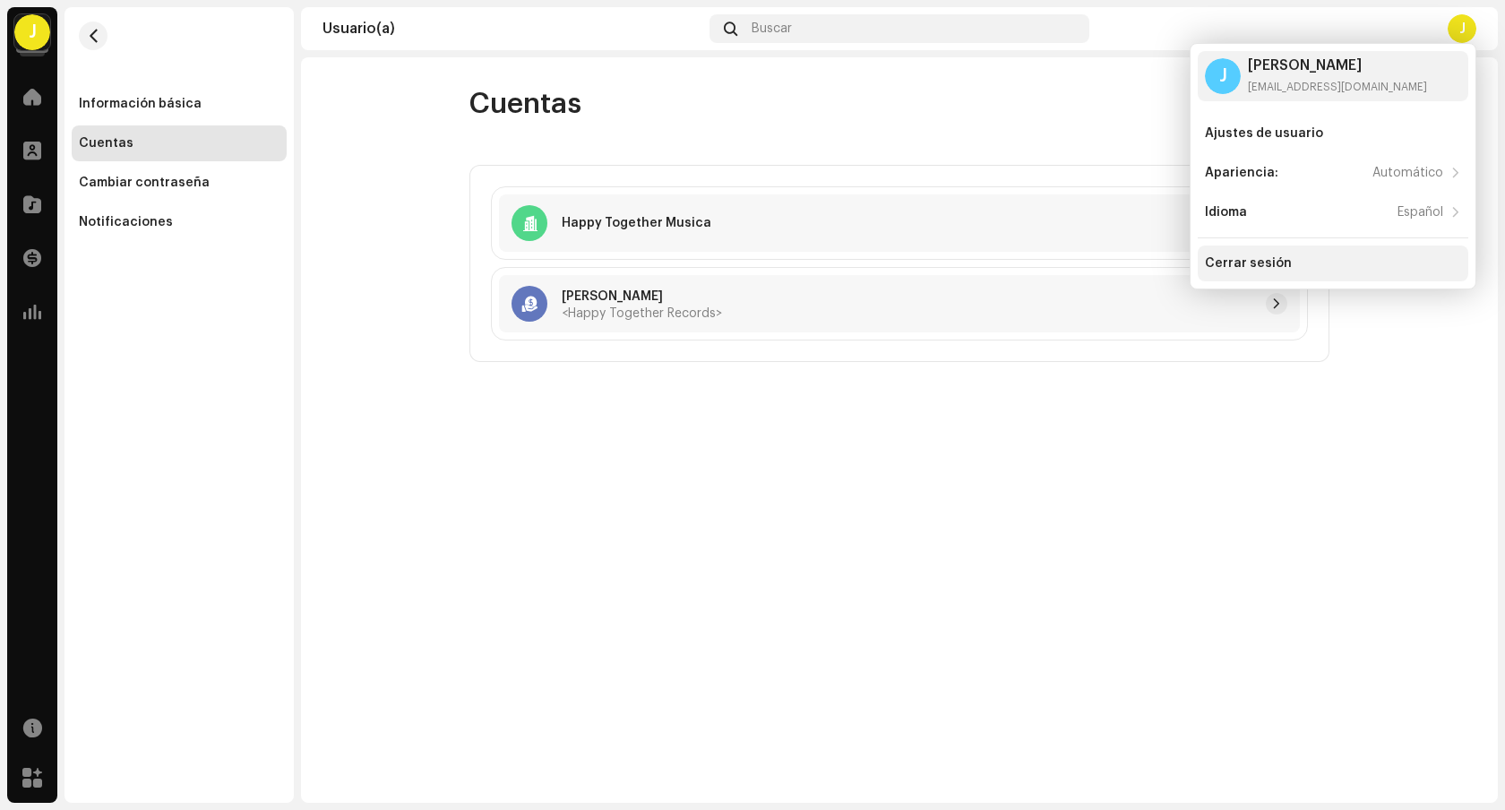
click at [1377, 270] on div "Cerrar sesión" at bounding box center [1333, 263] width 256 height 14
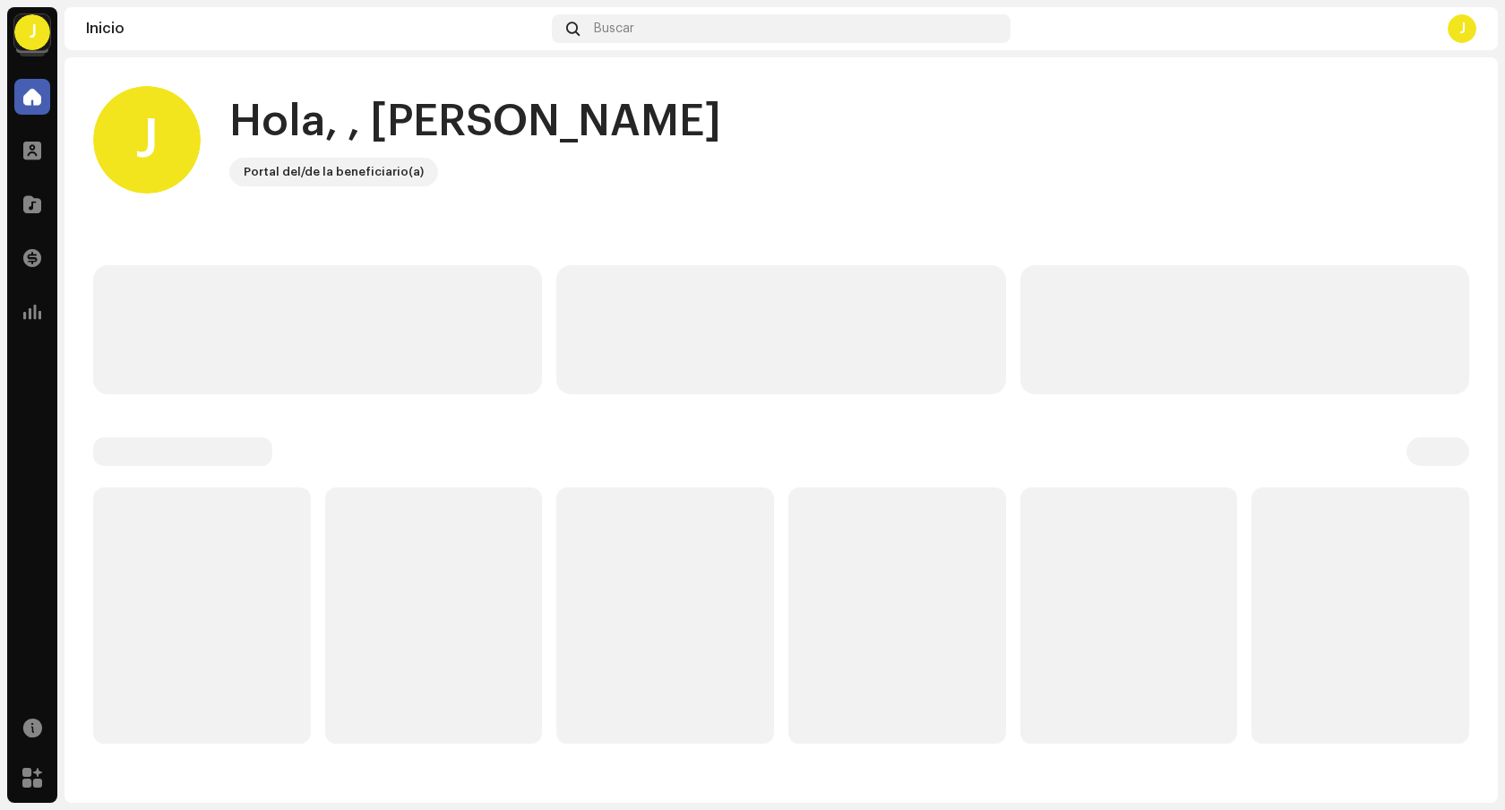
click at [1451, 22] on div "J" at bounding box center [1461, 28] width 29 height 29
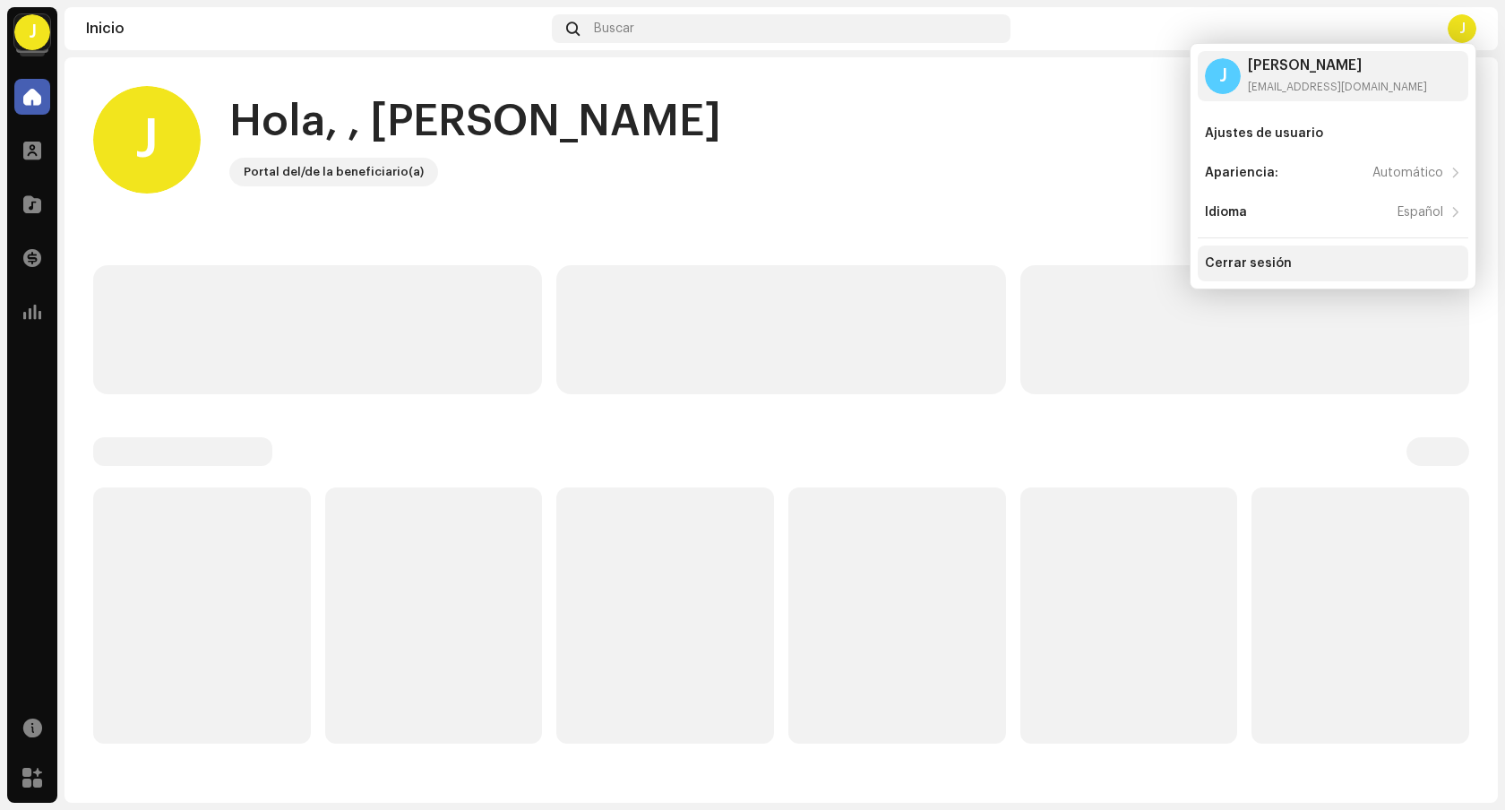
click at [1345, 262] on div "Cerrar sesión" at bounding box center [1333, 263] width 256 height 14
